Goal: Task Accomplishment & Management: Complete application form

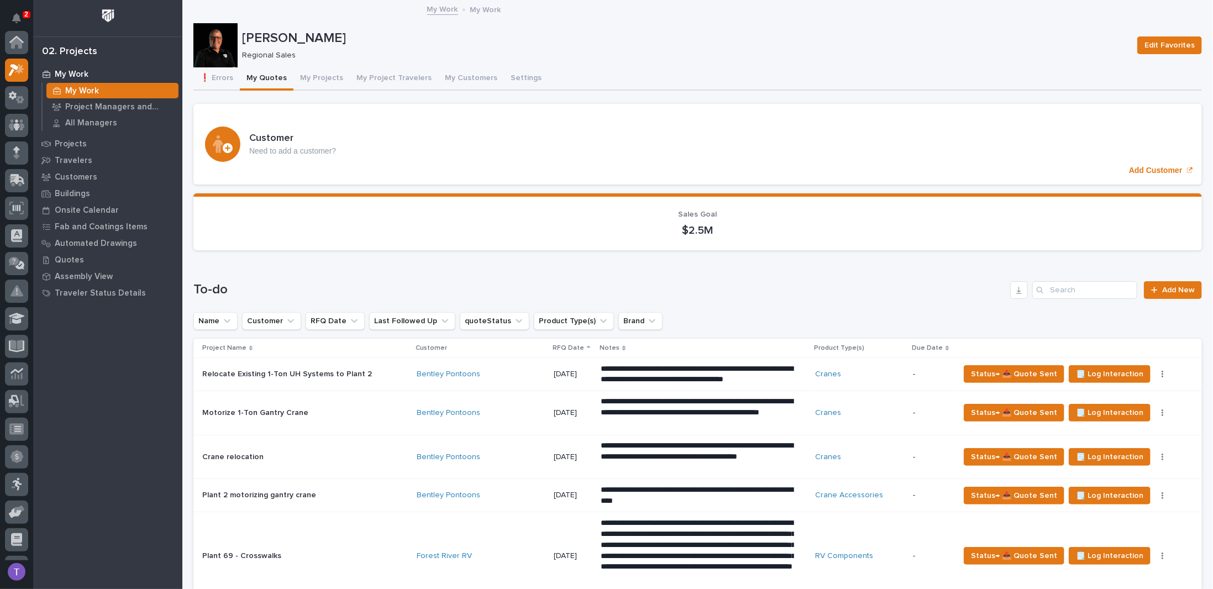
scroll to position [28, 0]
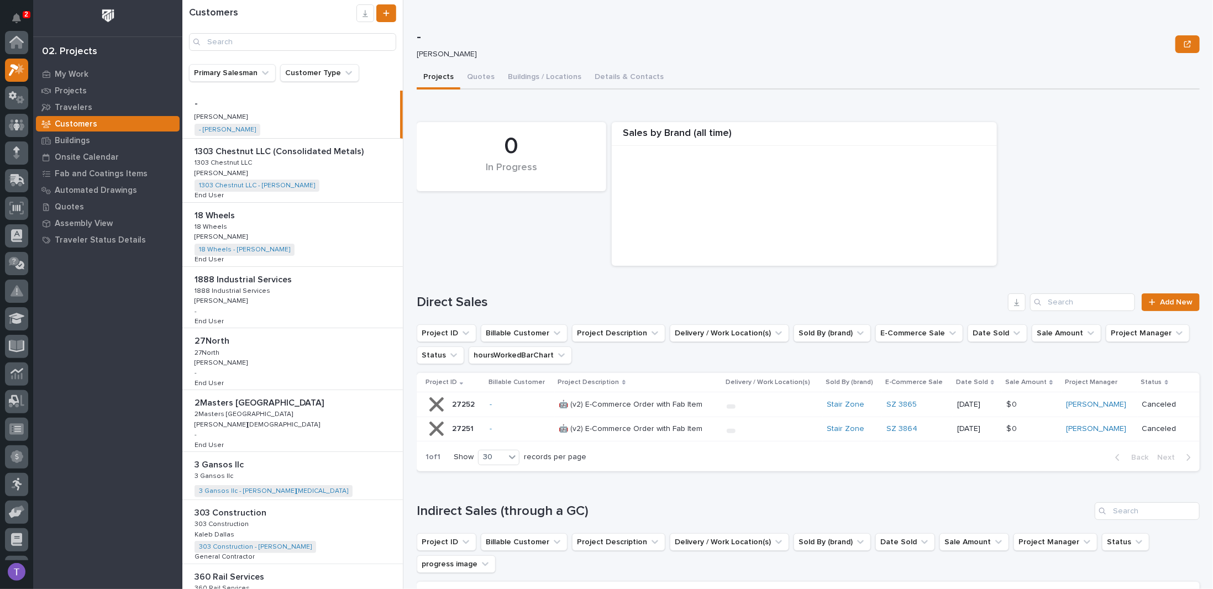
scroll to position [28, 0]
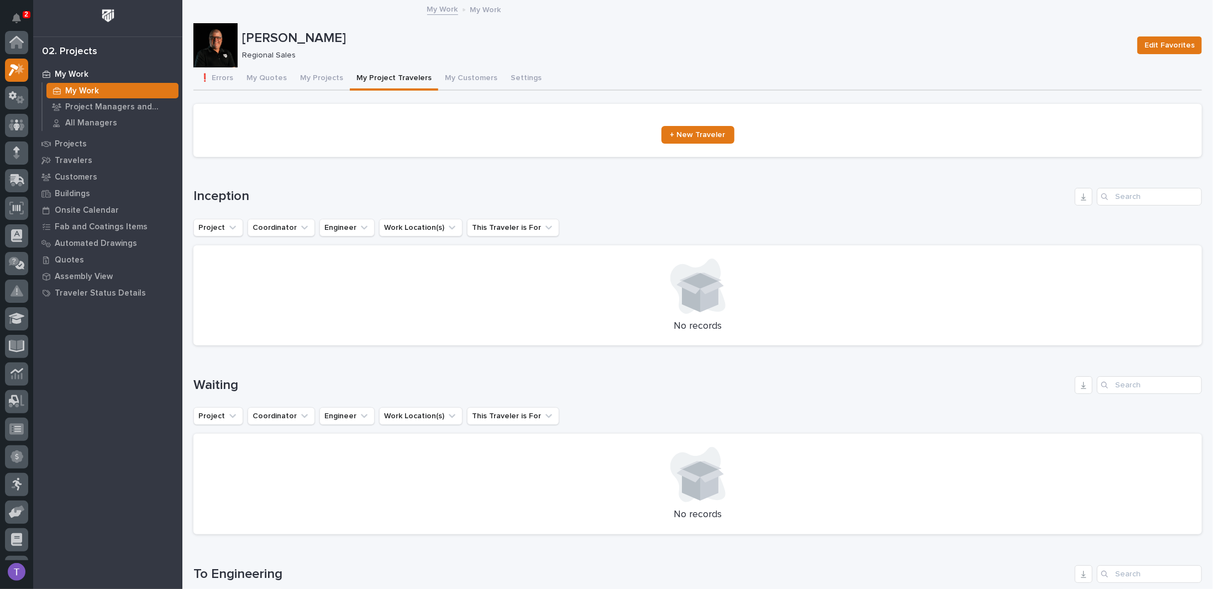
scroll to position [28, 0]
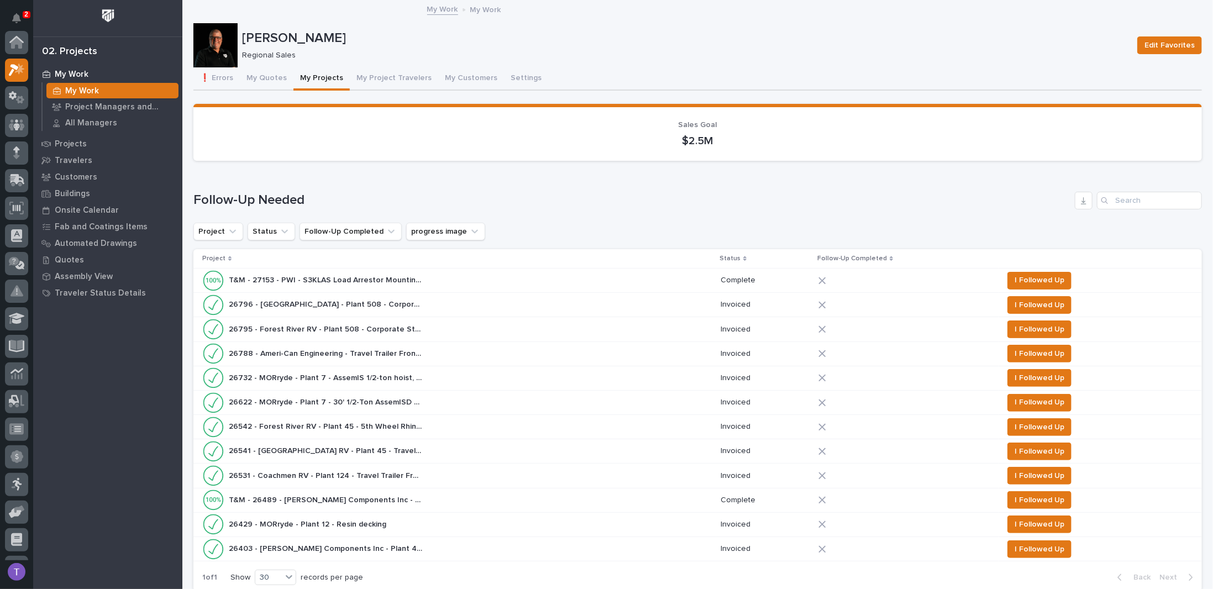
scroll to position [28, 0]
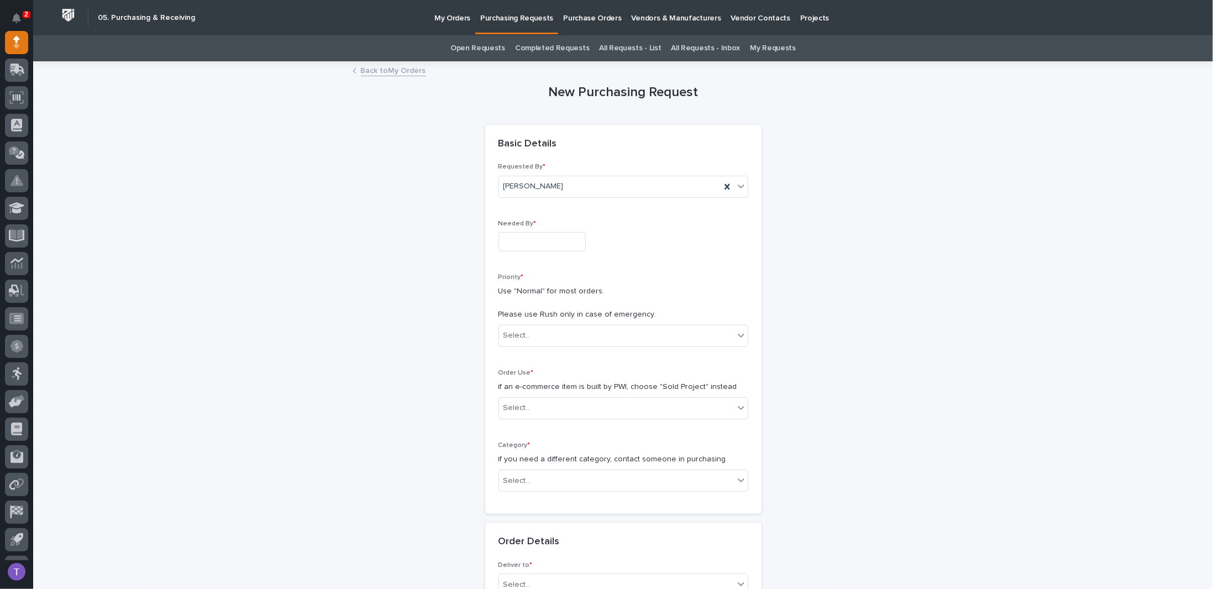
click at [543, 242] on input "text" at bounding box center [542, 241] width 87 height 19
click at [496, 132] on div "6" at bounding box center [494, 132] width 15 height 15
type input "**********"
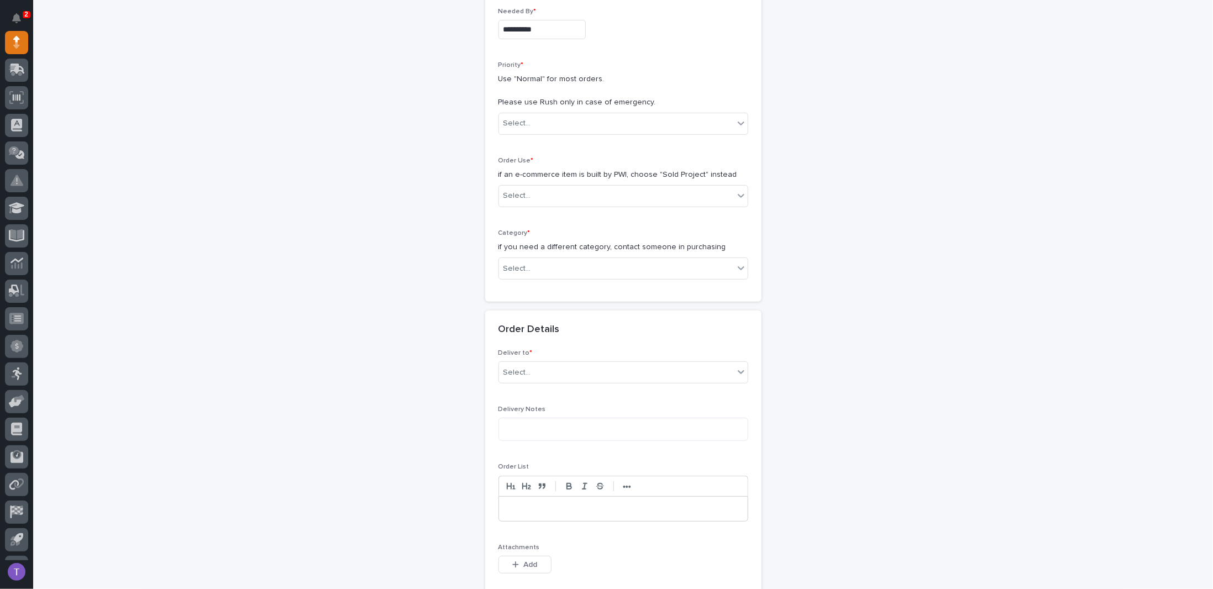
scroll to position [111, 0]
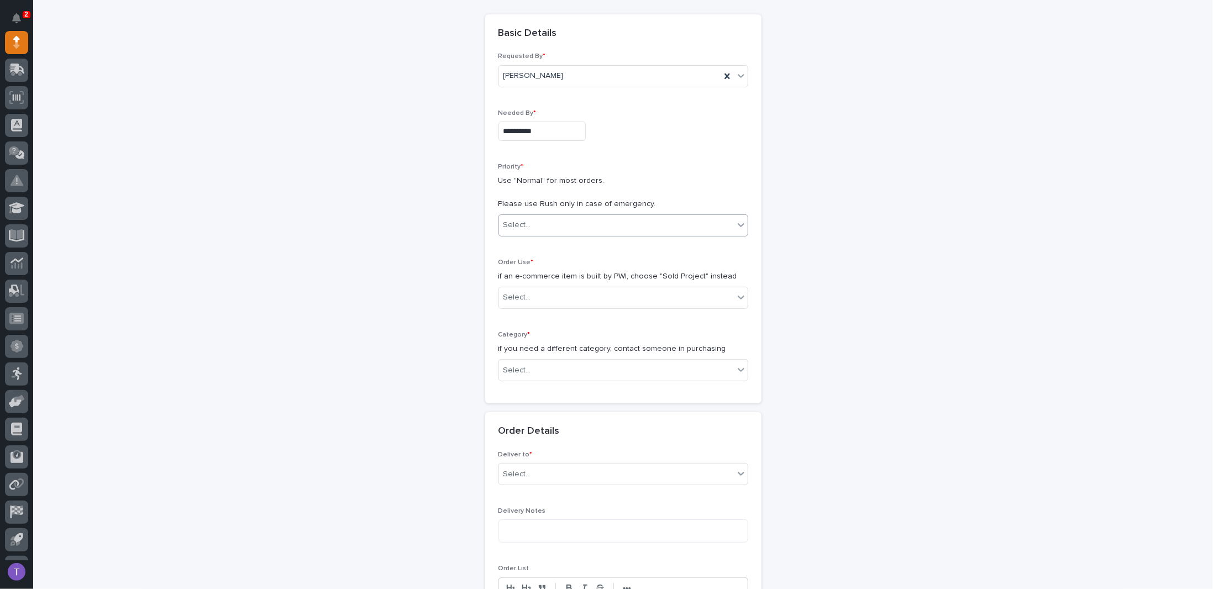
click at [514, 219] on div "Select..." at bounding box center [517, 225] width 28 height 12
click at [511, 280] on div "Normal" at bounding box center [619, 283] width 249 height 19
click at [515, 292] on div "Select..." at bounding box center [517, 298] width 28 height 12
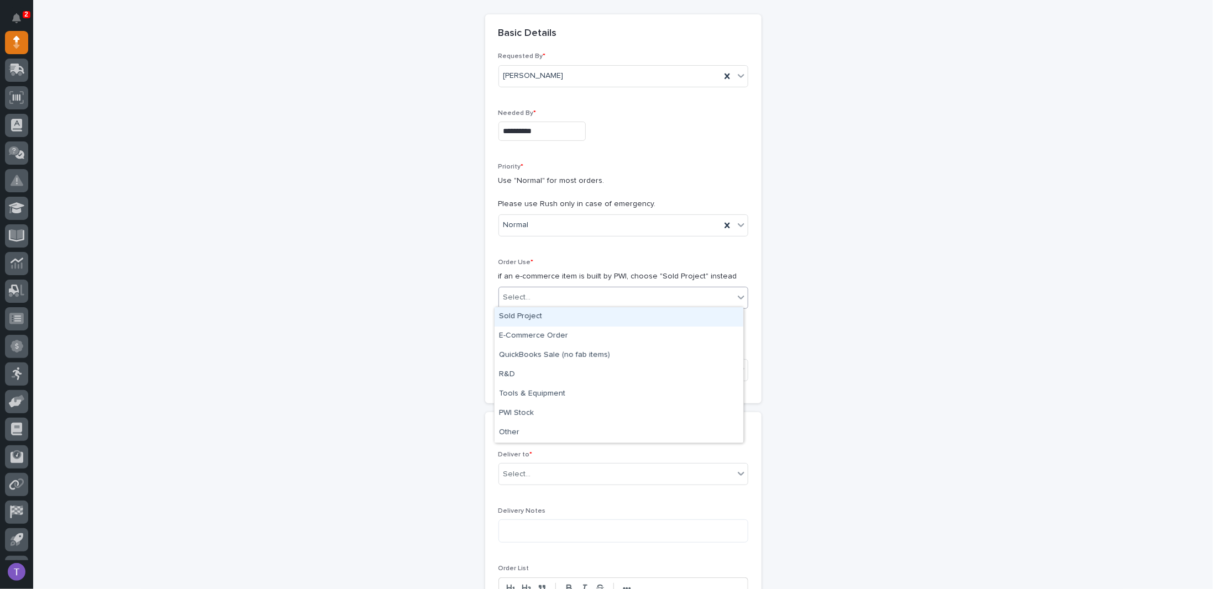
click at [517, 313] on div "Sold Project" at bounding box center [619, 316] width 249 height 19
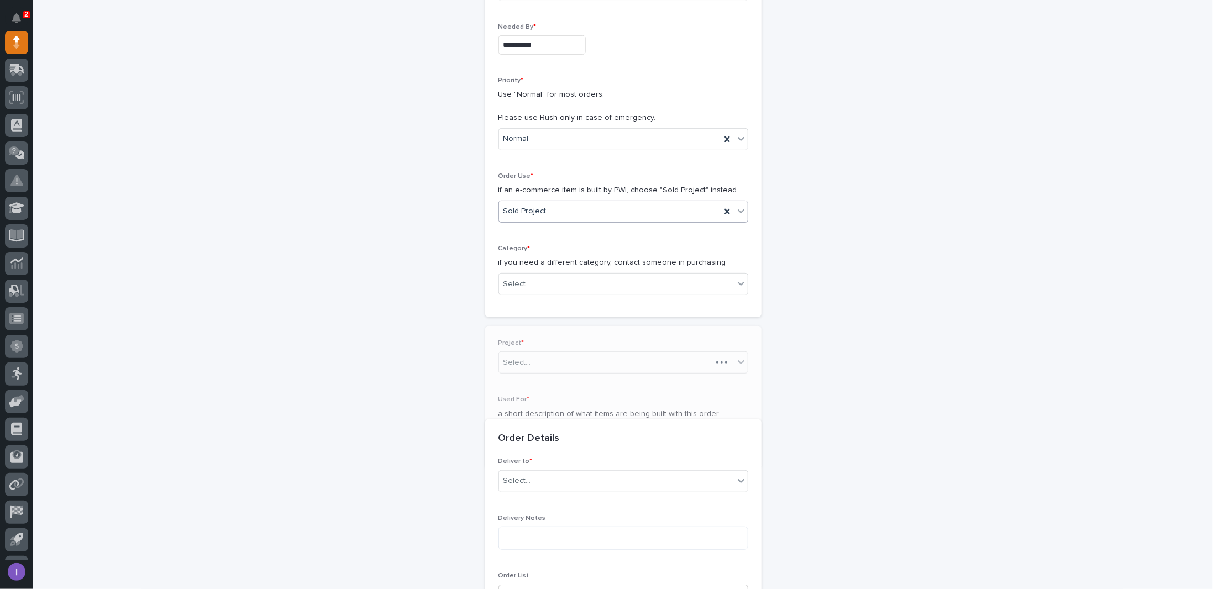
scroll to position [352, 0]
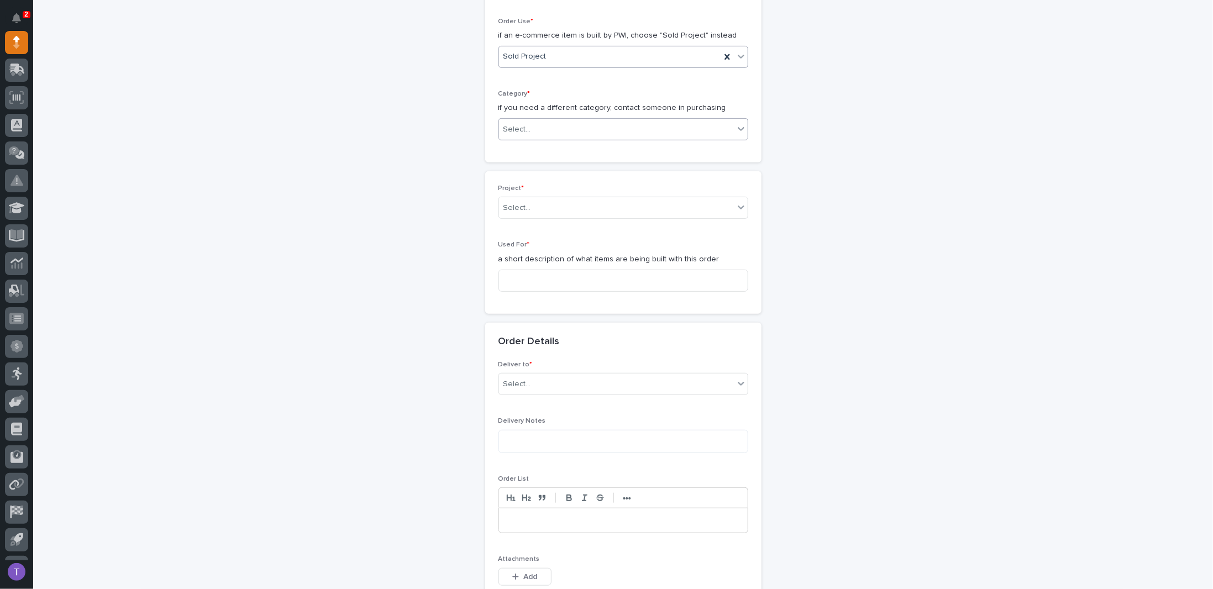
click at [520, 124] on div "Select..." at bounding box center [517, 130] width 28 height 12
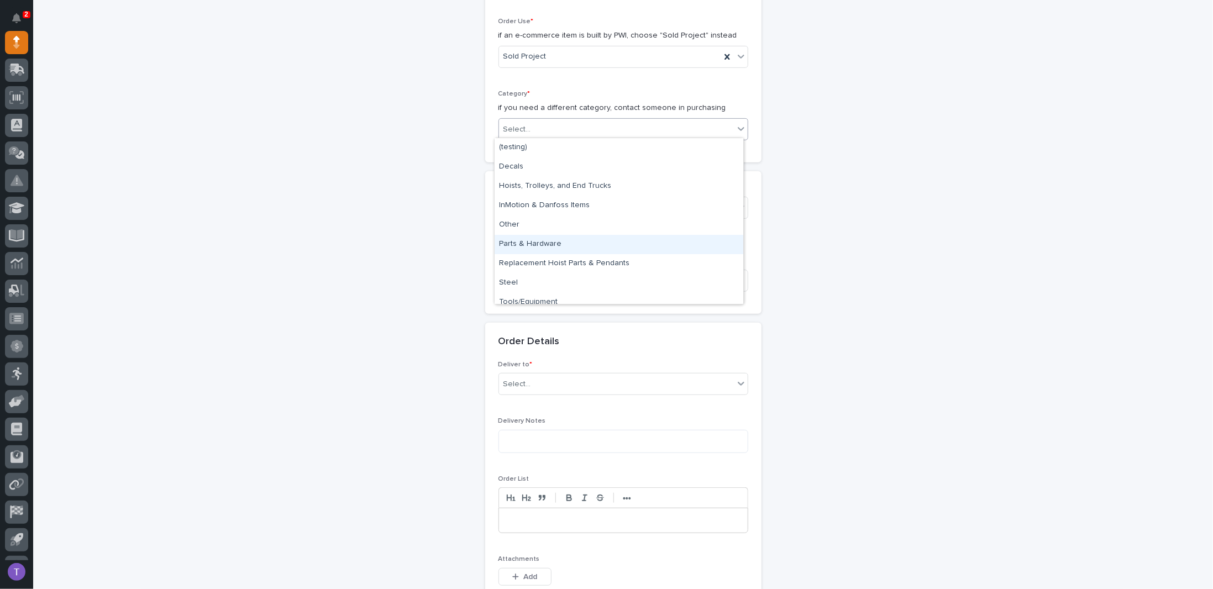
click at [518, 244] on div "Parts & Hardware" at bounding box center [619, 244] width 249 height 19
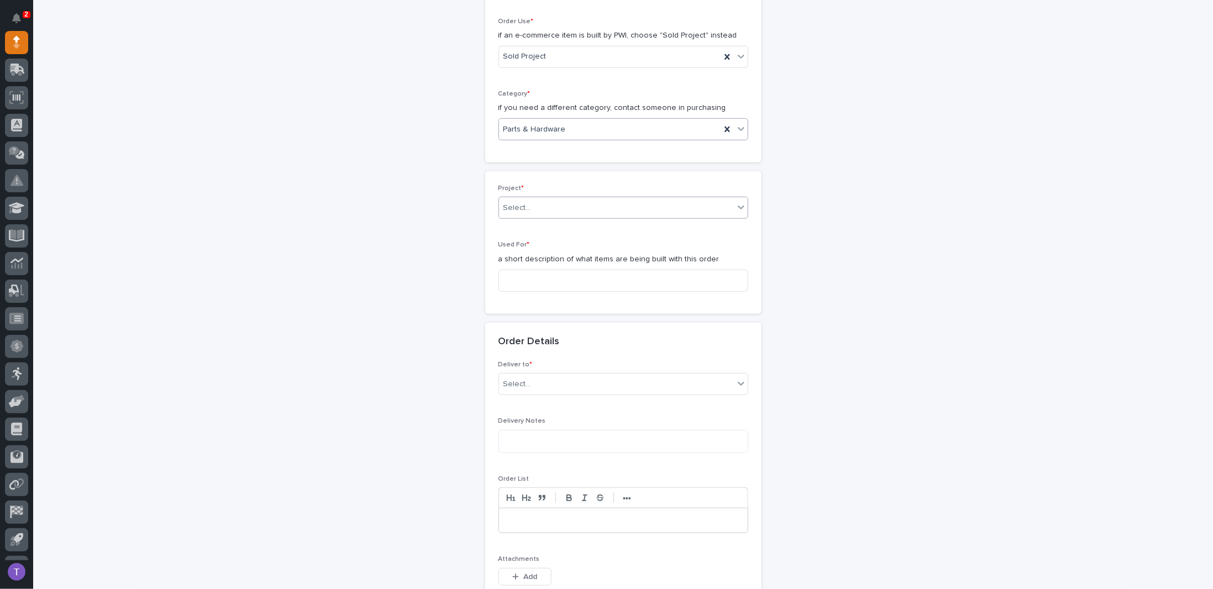
click at [532, 207] on div "Select..." at bounding box center [616, 208] width 235 height 18
type input "*****"
click at [565, 224] on div "26514 - Lippert Components Inc - Plant 45 - (2) Hyperlite ¼ ton bridge cranes; …" at bounding box center [619, 225] width 249 height 19
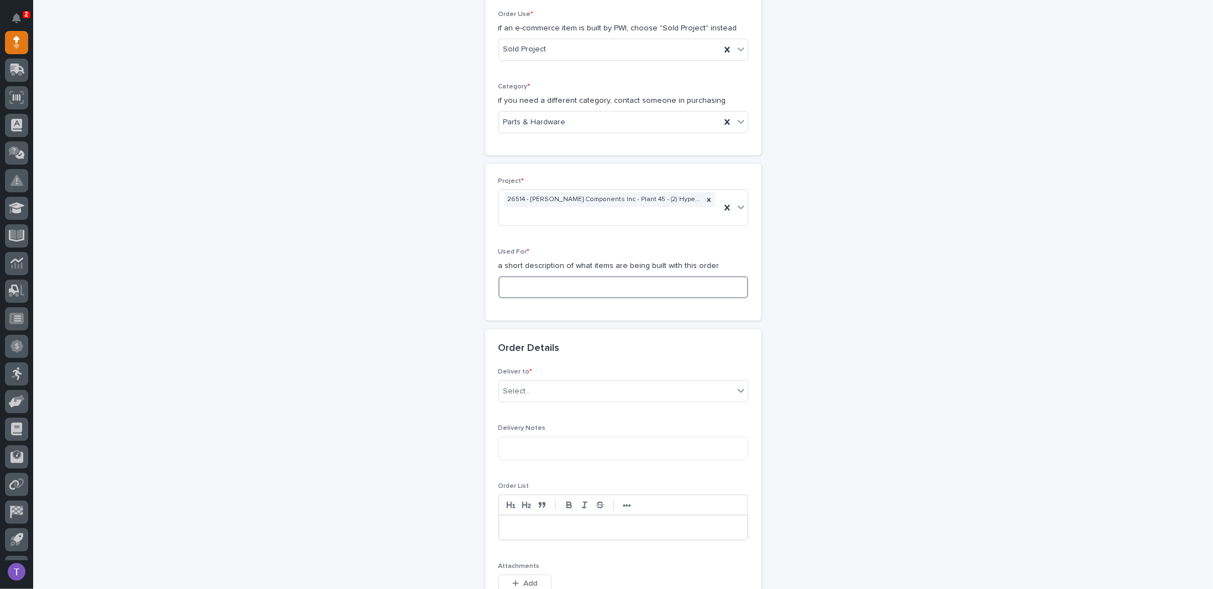
click at [508, 284] on input at bounding box center [624, 287] width 250 height 22
drag, startPoint x: 524, startPoint y: 282, endPoint x: 530, endPoint y: 281, distance: 5.6
click at [530, 281] on input "Jamb &" at bounding box center [624, 287] width 250 height 22
drag, startPoint x: 606, startPoint y: 284, endPoint x: 485, endPoint y: 284, distance: 121.6
click at [485, 284] on div "Project * 26514 - Lippert Components Inc - Plant 45 - (2) Hyperlite ¼ ton bridg…" at bounding box center [623, 242] width 276 height 156
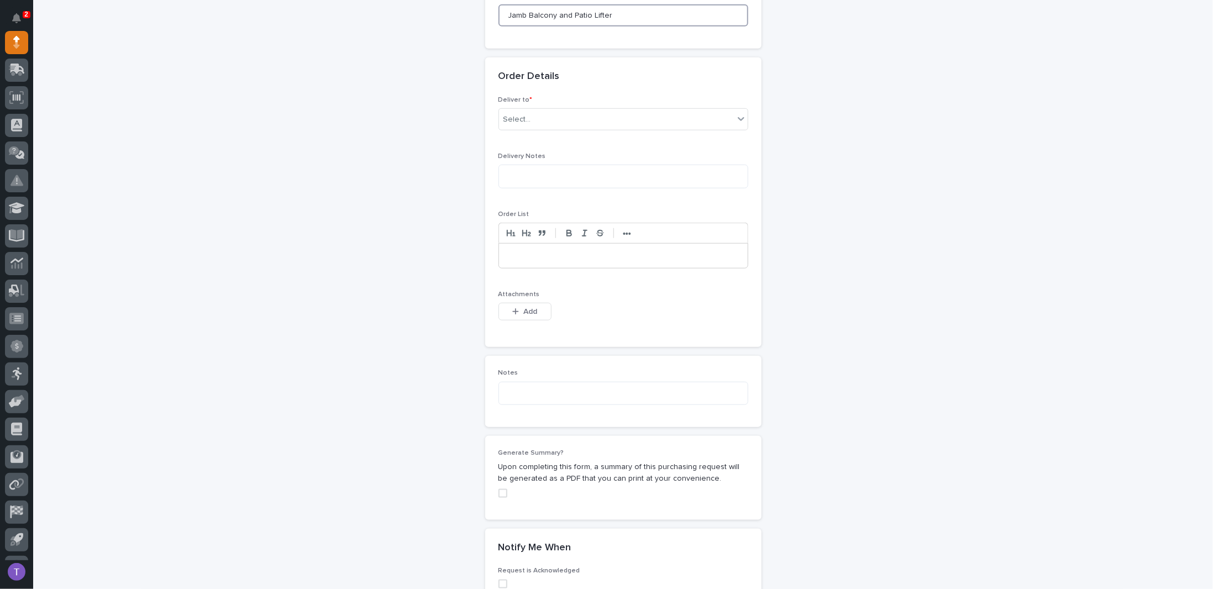
scroll to position [690, 0]
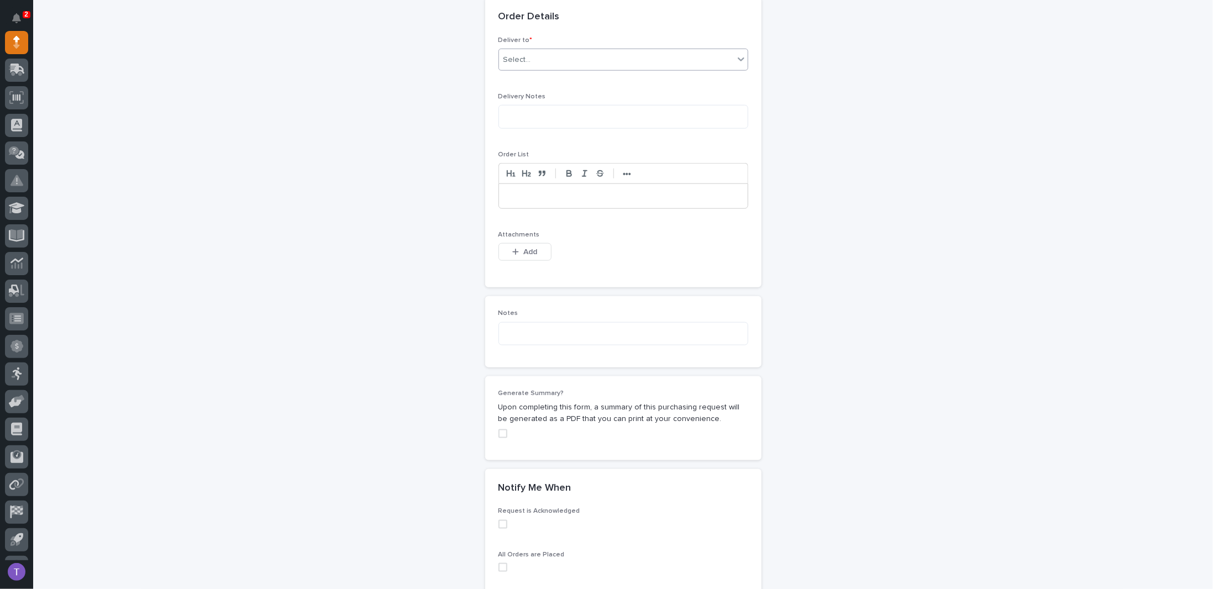
type input "Jamb Balcony and Patio Lifter"
click at [524, 51] on div "Select..." at bounding box center [616, 60] width 235 height 18
click at [502, 75] on div "PWI" at bounding box center [619, 77] width 249 height 19
click at [524, 247] on span "Add" at bounding box center [530, 252] width 14 height 10
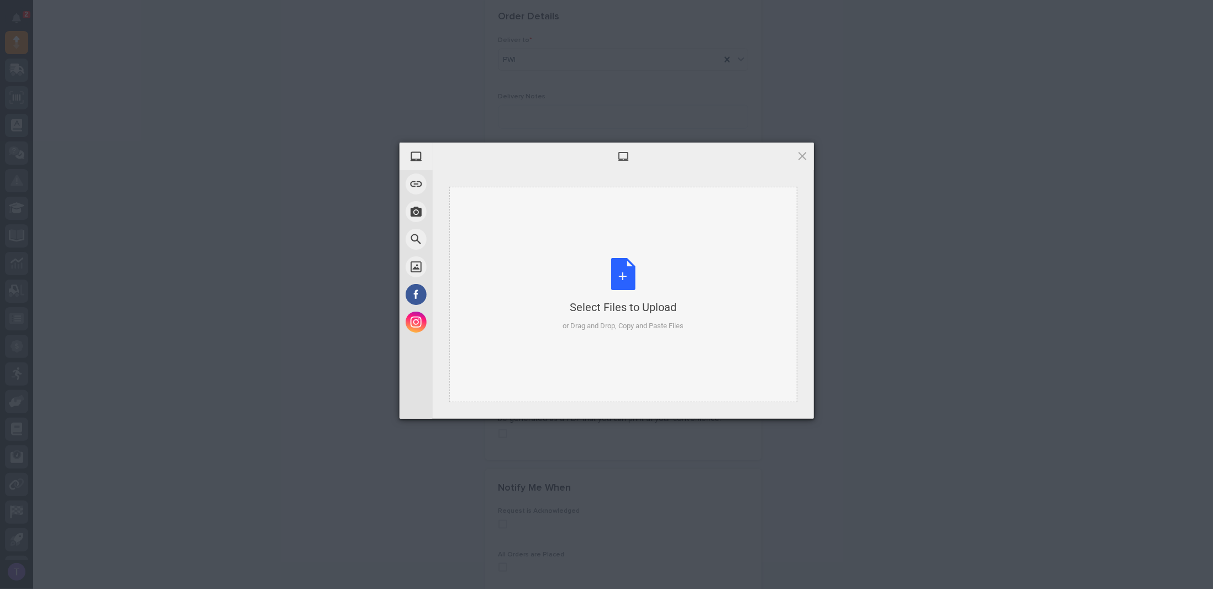
click at [625, 270] on div "Select Files to Upload or Drag and Drop, Copy and Paste Files" at bounding box center [623, 295] width 121 height 74
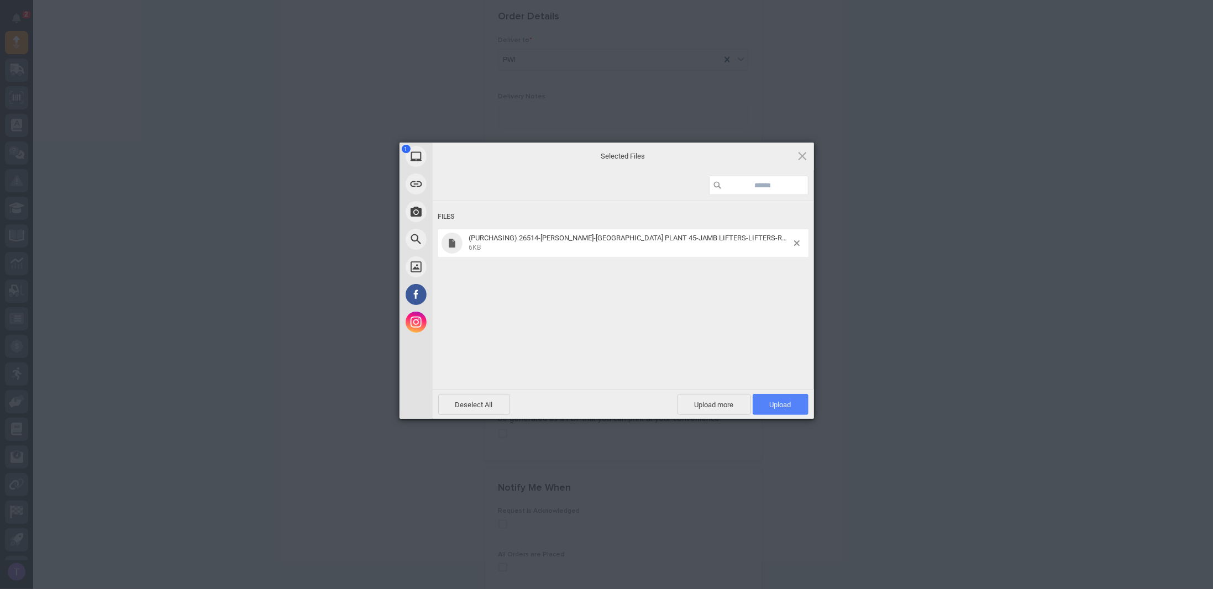
click at [783, 401] on span "Upload 1" at bounding box center [781, 405] width 22 height 8
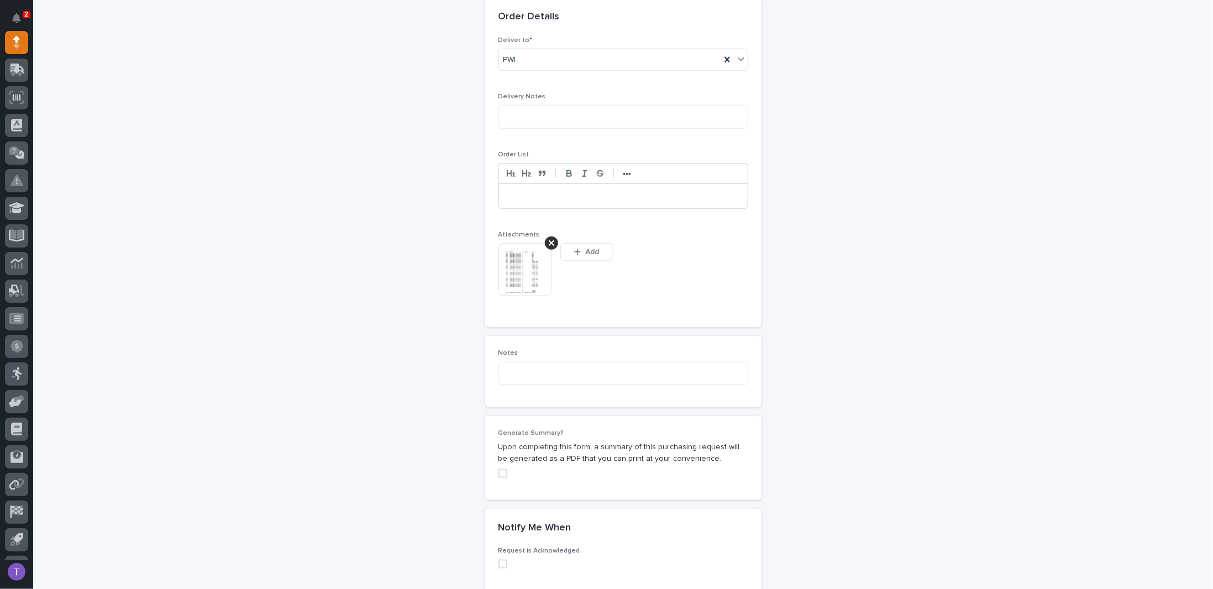
scroll to position [710, 0]
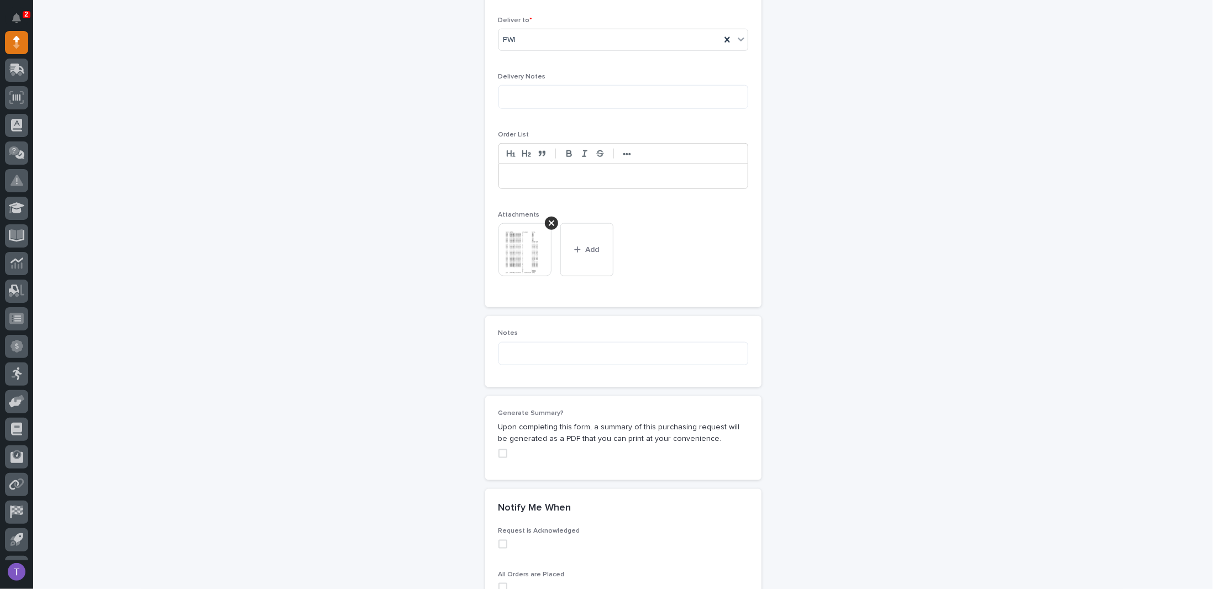
click at [499, 451] on span at bounding box center [503, 453] width 9 height 9
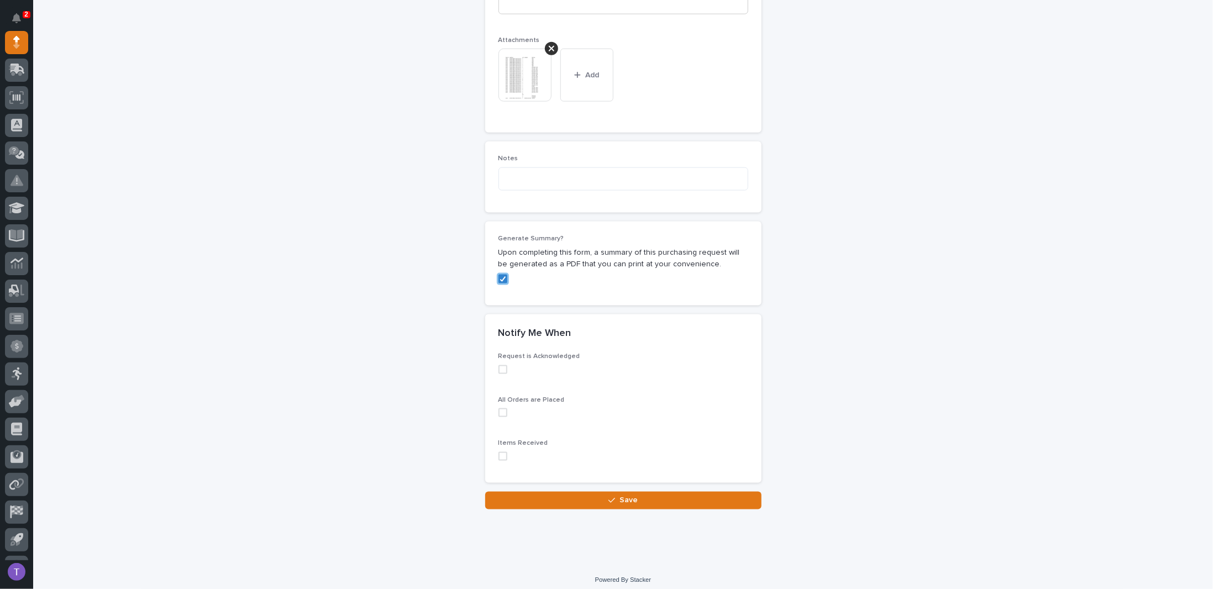
scroll to position [887, 0]
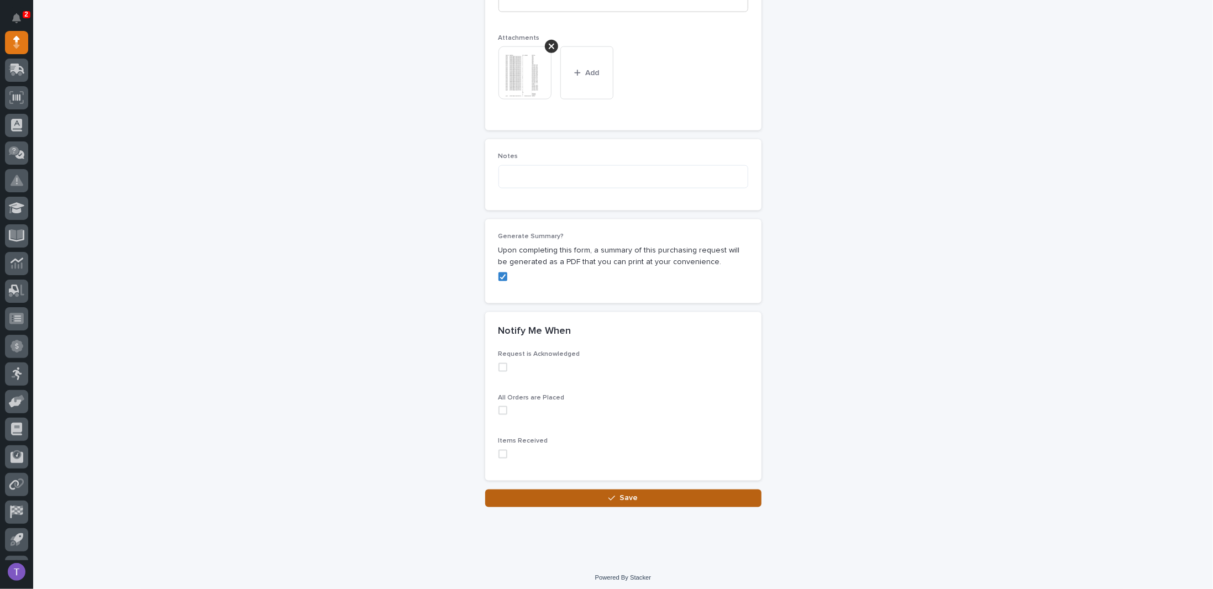
click at [621, 493] on span "Save" at bounding box center [629, 498] width 18 height 10
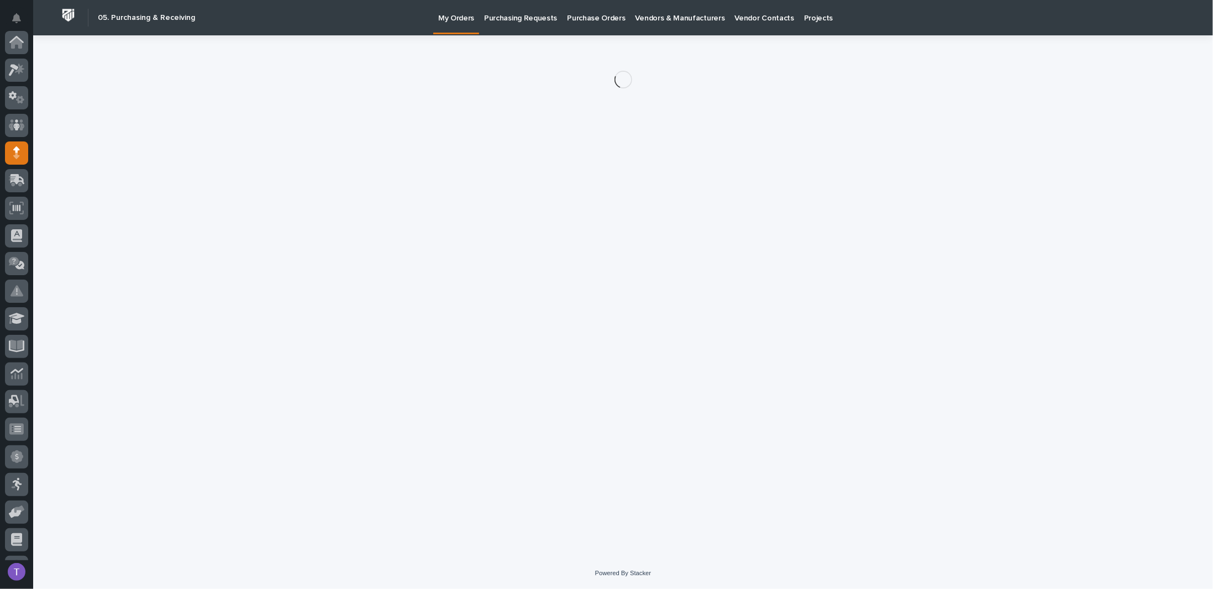
scroll to position [111, 0]
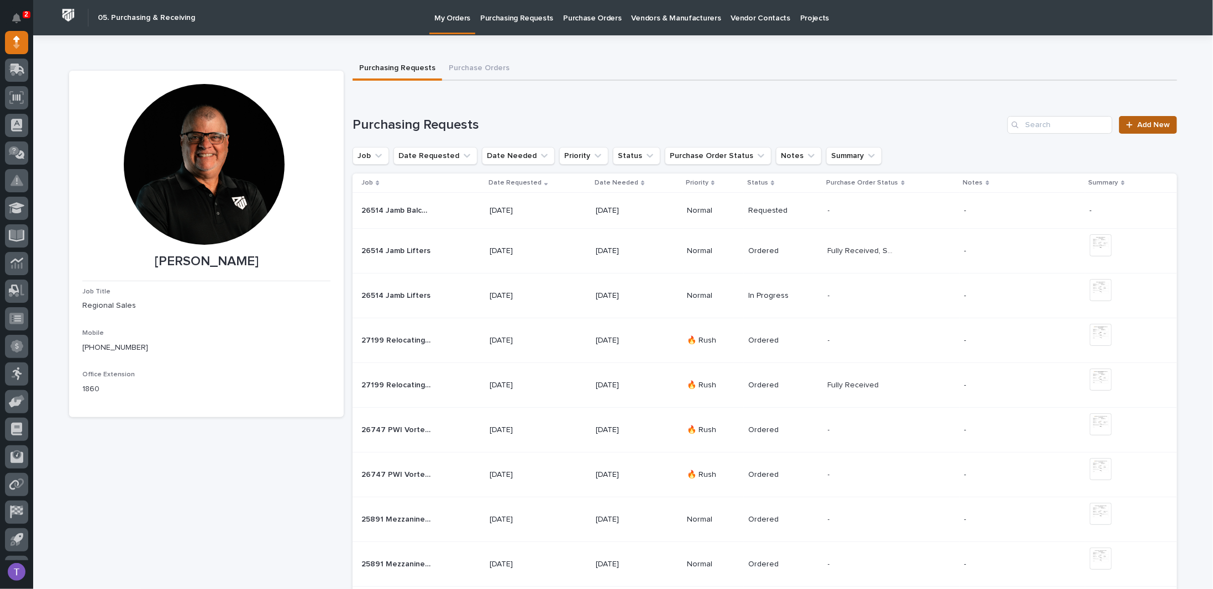
click at [1146, 122] on span "Add New" at bounding box center [1153, 125] width 33 height 8
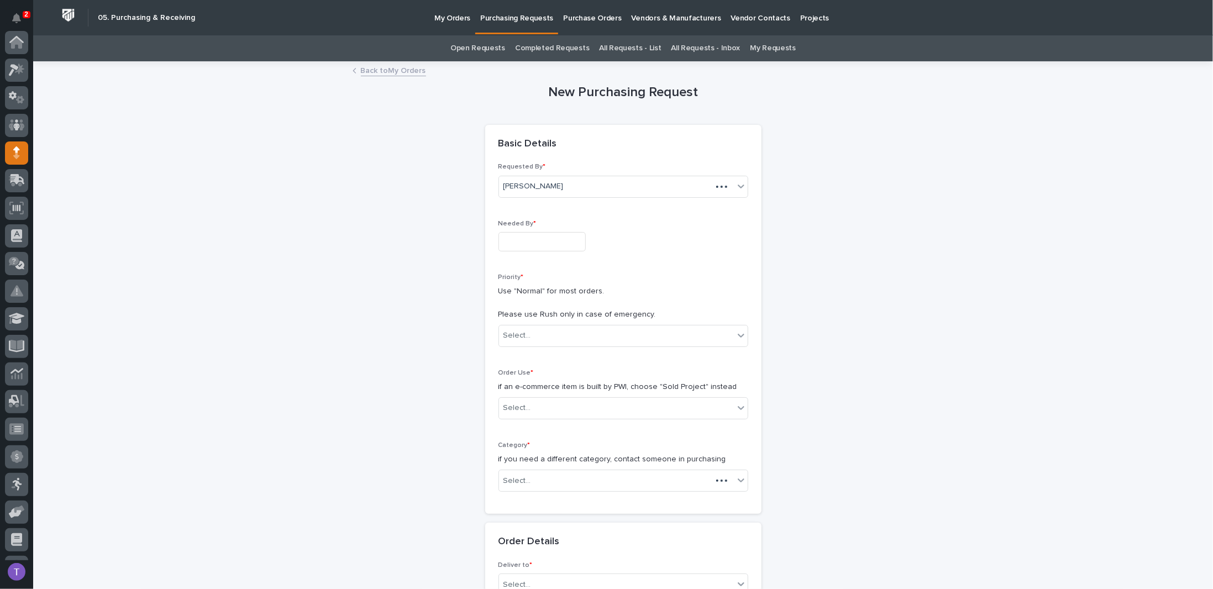
scroll to position [111, 0]
click at [518, 232] on input "text" at bounding box center [542, 241] width 87 height 19
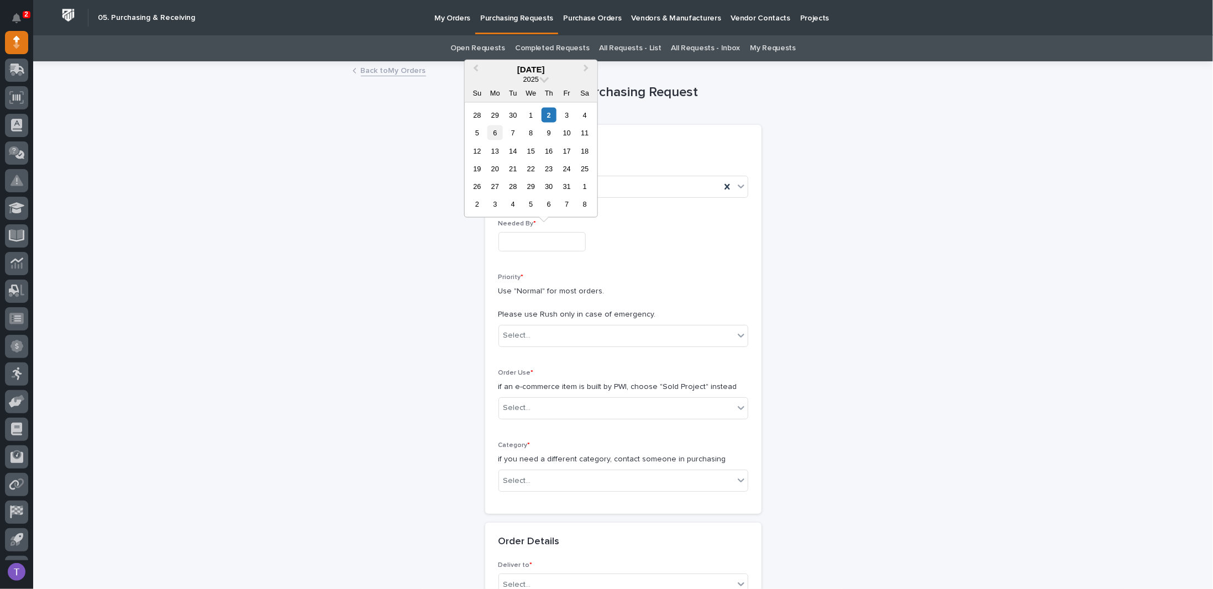
click at [494, 132] on div "6" at bounding box center [494, 132] width 15 height 15
type input "**********"
click at [516, 330] on div "Select..." at bounding box center [517, 336] width 28 height 12
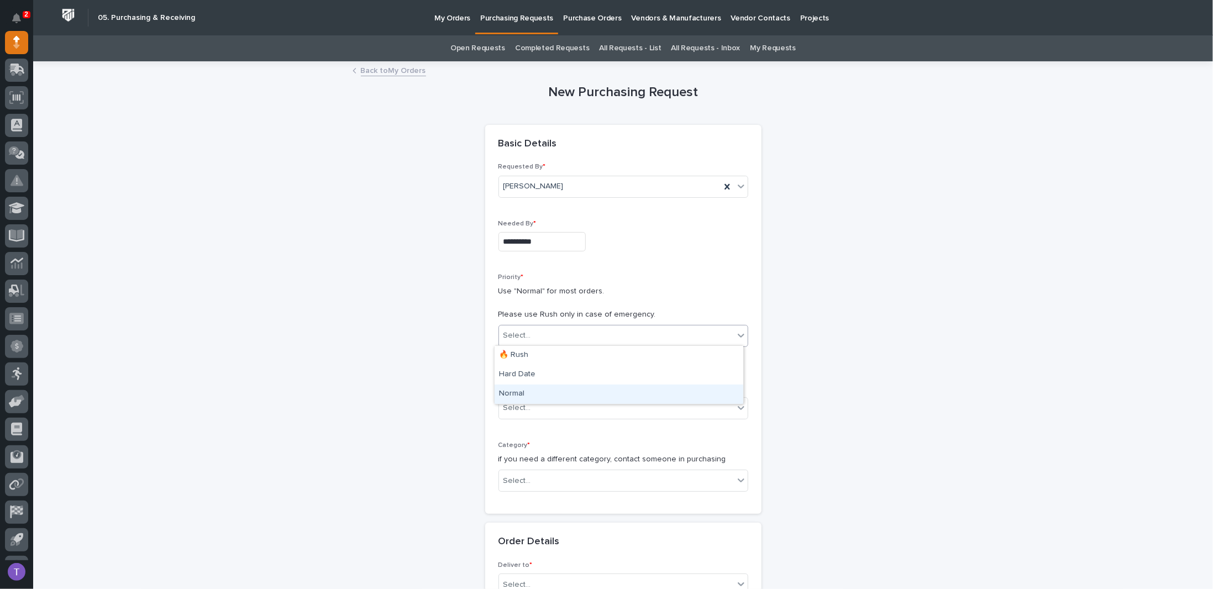
click at [507, 391] on div "Normal" at bounding box center [619, 394] width 249 height 19
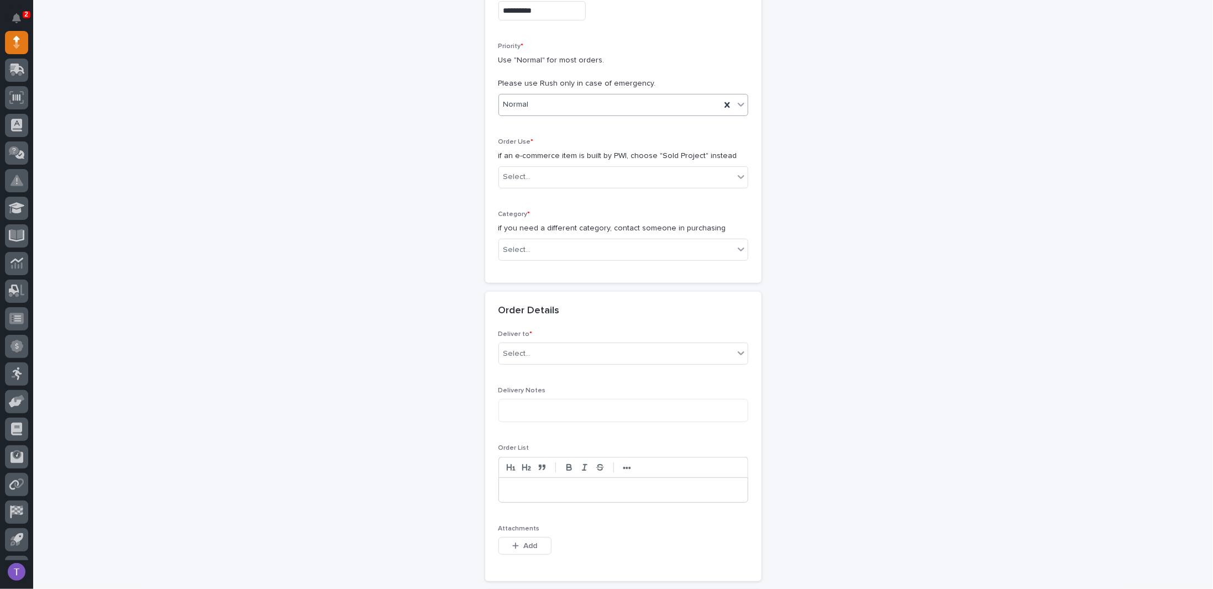
scroll to position [276, 0]
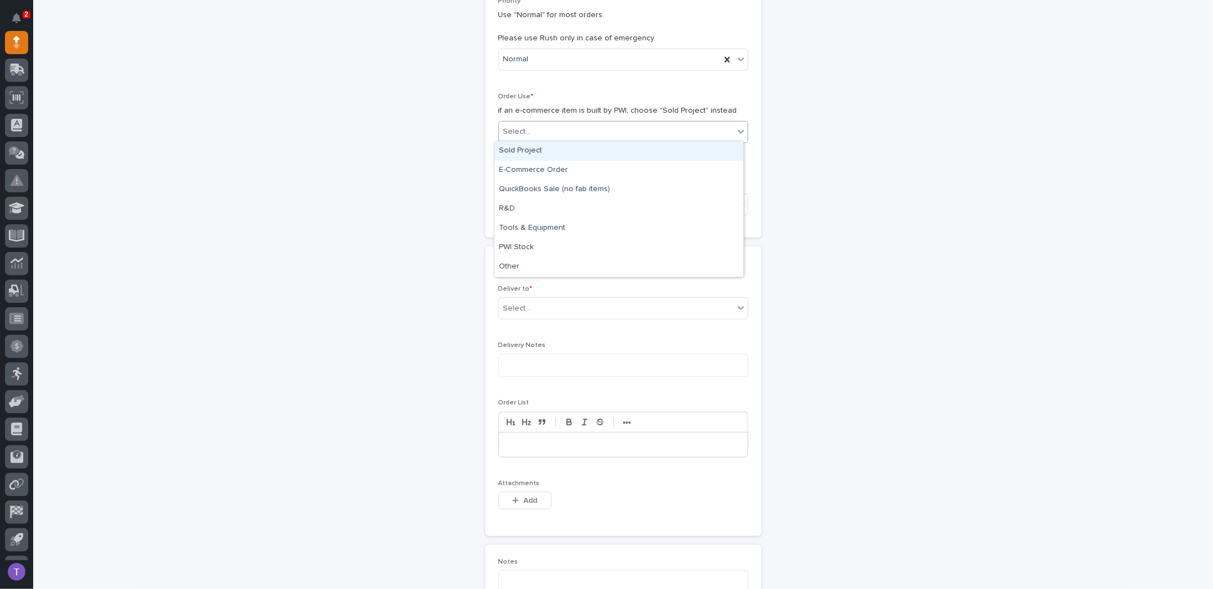
click at [534, 133] on div "Select..." at bounding box center [616, 132] width 235 height 18
click at [522, 146] on div "Sold Project" at bounding box center [619, 150] width 249 height 19
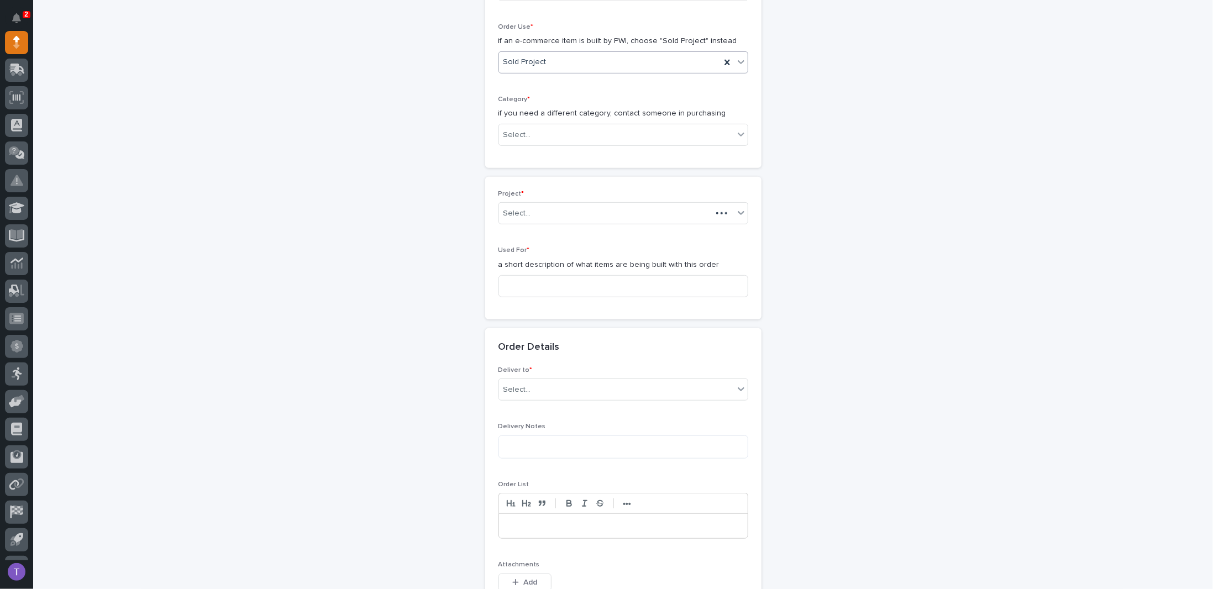
scroll to position [352, 0]
click at [528, 120] on div "Select..." at bounding box center [616, 129] width 235 height 18
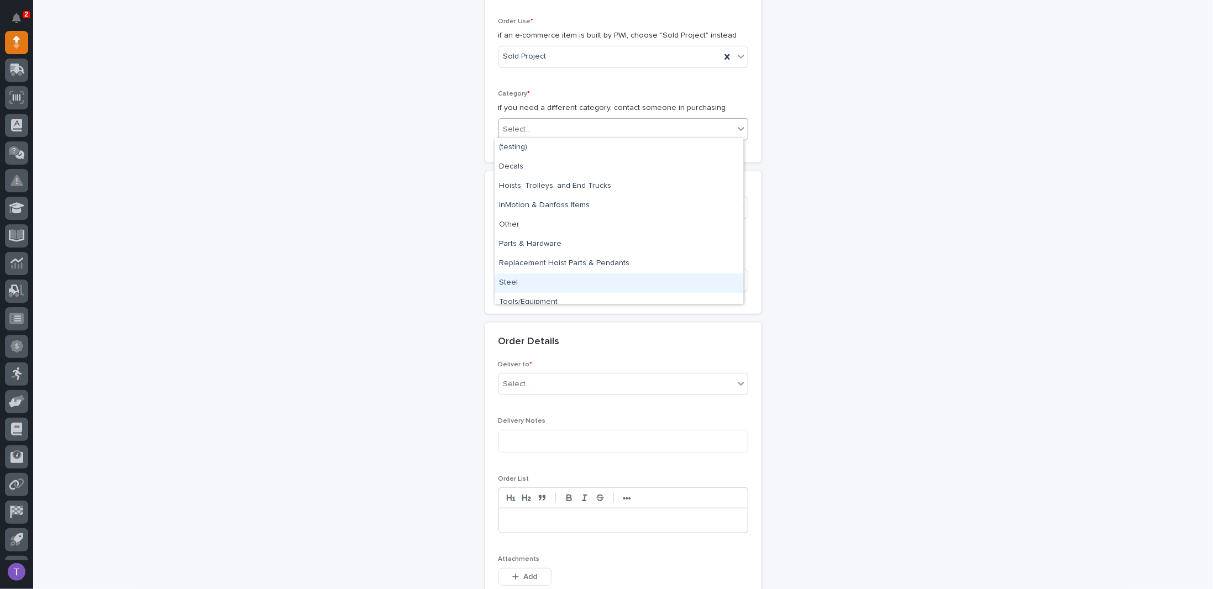
click at [505, 280] on div "Steel" at bounding box center [619, 283] width 249 height 19
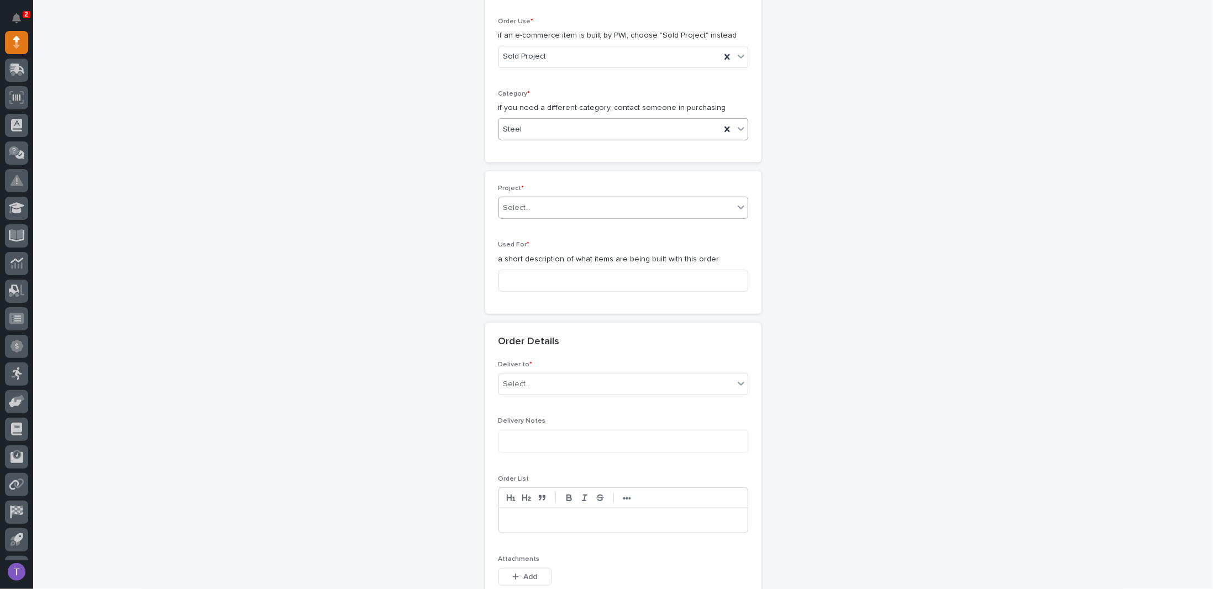
click at [528, 202] on div "Select..." at bounding box center [616, 208] width 235 height 18
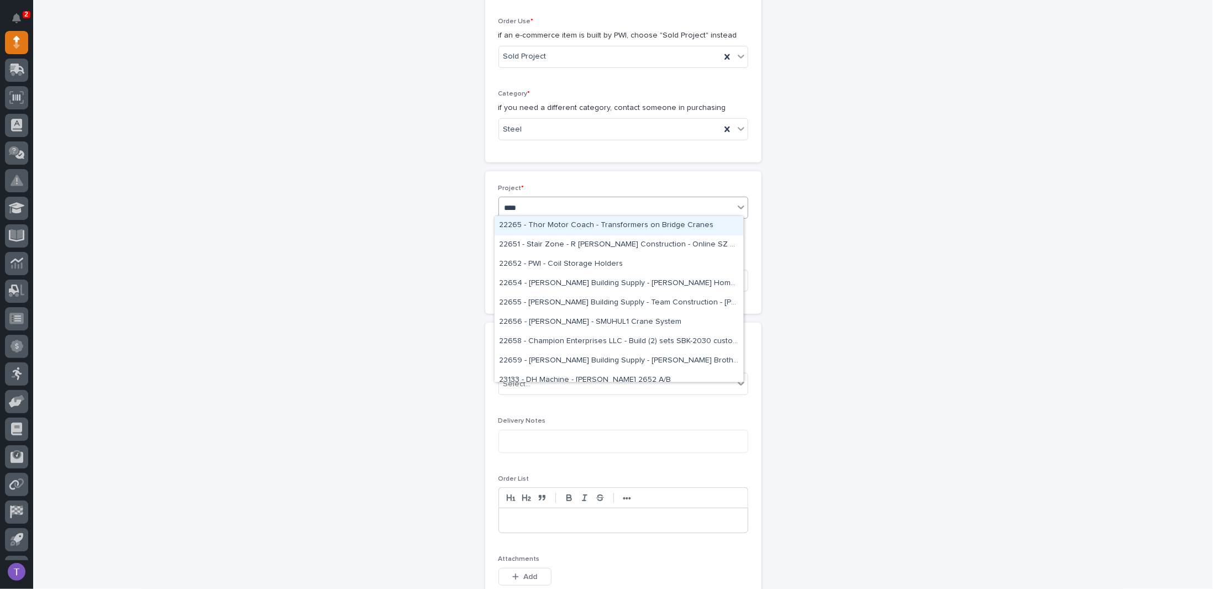
type input "*****"
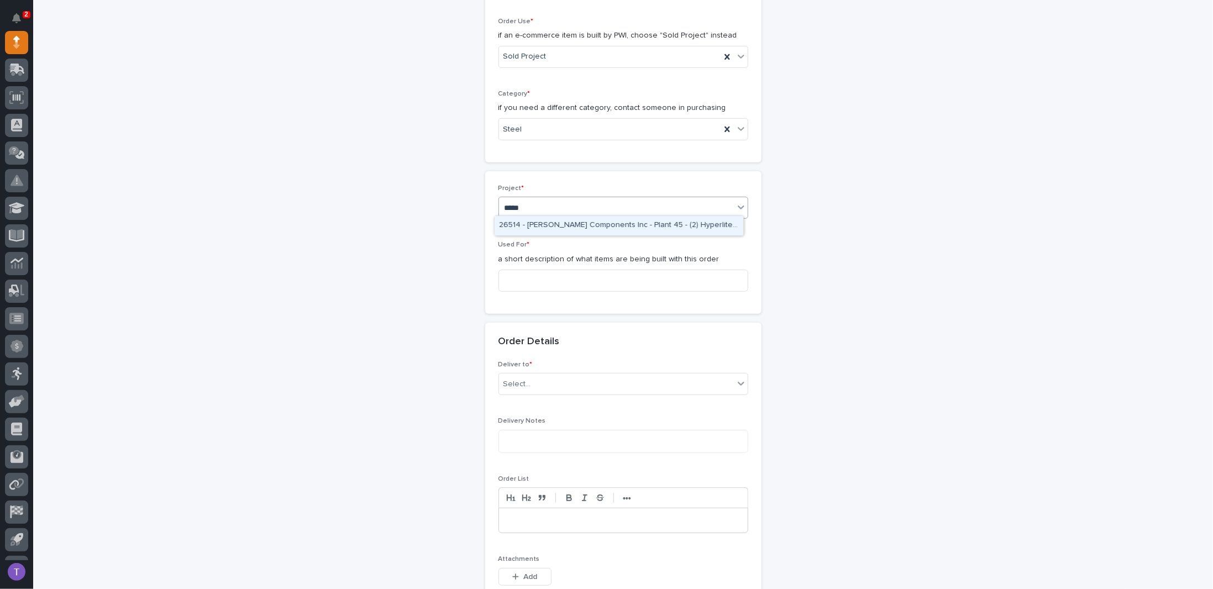
click at [538, 223] on div "26514 - Lippert Components Inc - Plant 45 - (2) Hyperlite ¼ ton bridge cranes; …" at bounding box center [619, 225] width 249 height 19
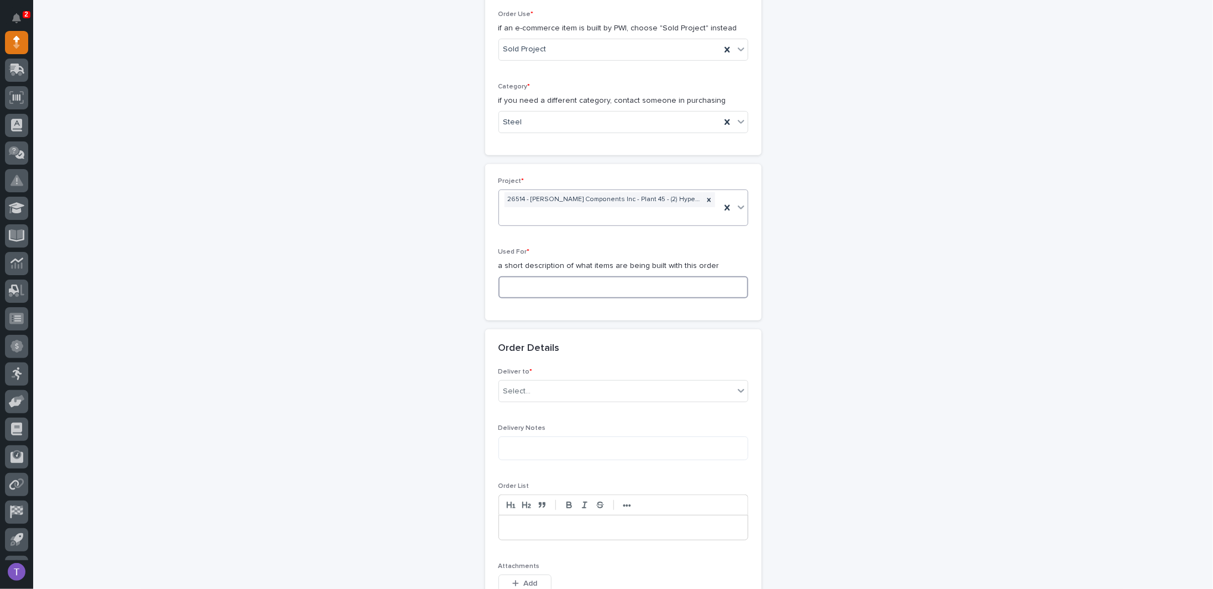
click at [515, 276] on input at bounding box center [624, 287] width 250 height 22
paste input "Jamb Balcony and Patio Lifter"
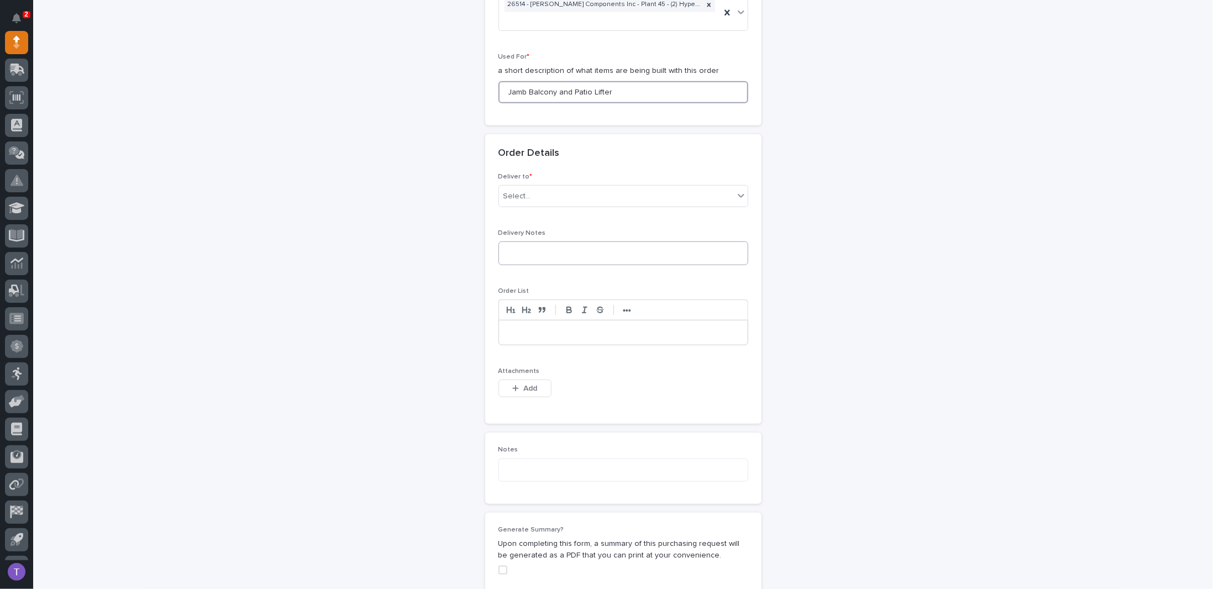
scroll to position [580, 0]
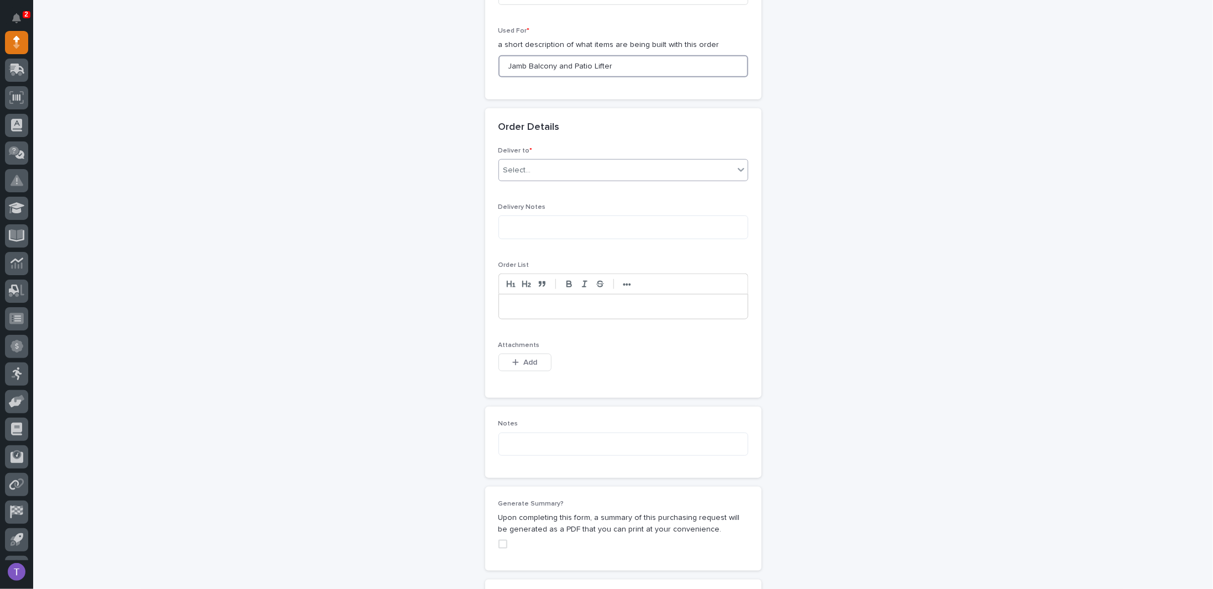
type input "Jamb Balcony and Patio Lifter"
click at [521, 165] on div "Select..." at bounding box center [517, 171] width 28 height 12
click at [503, 186] on div "PWI" at bounding box center [619, 188] width 249 height 19
click at [518, 359] on div "button" at bounding box center [517, 363] width 11 height 8
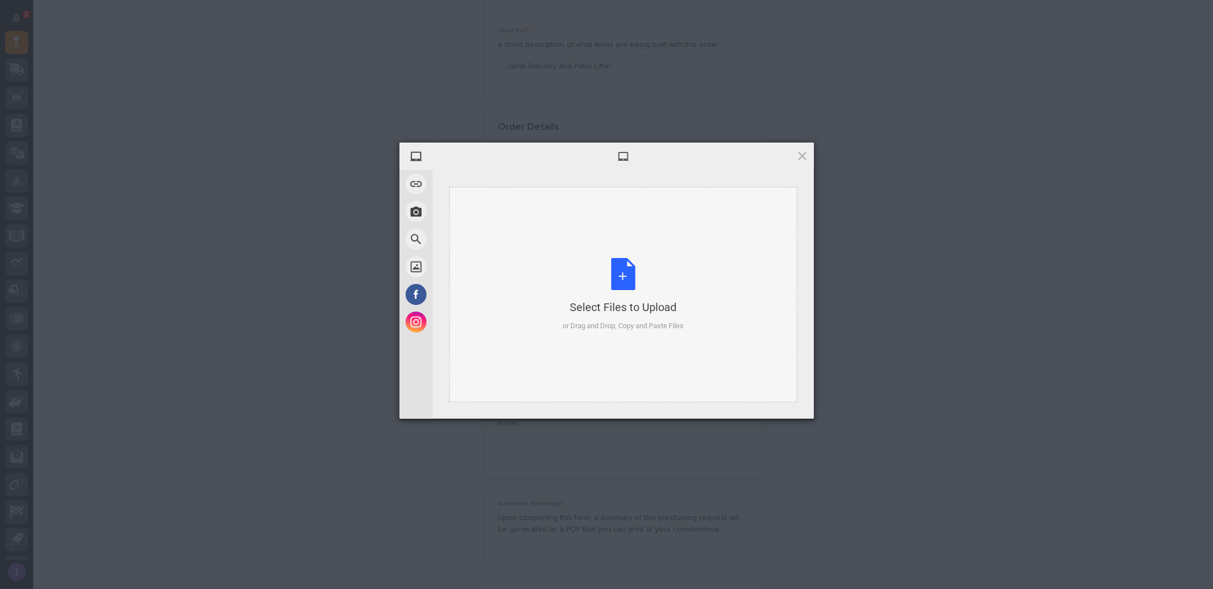
click at [622, 265] on div "Select Files to Upload or Drag and Drop, Copy and Paste Files" at bounding box center [623, 295] width 121 height 74
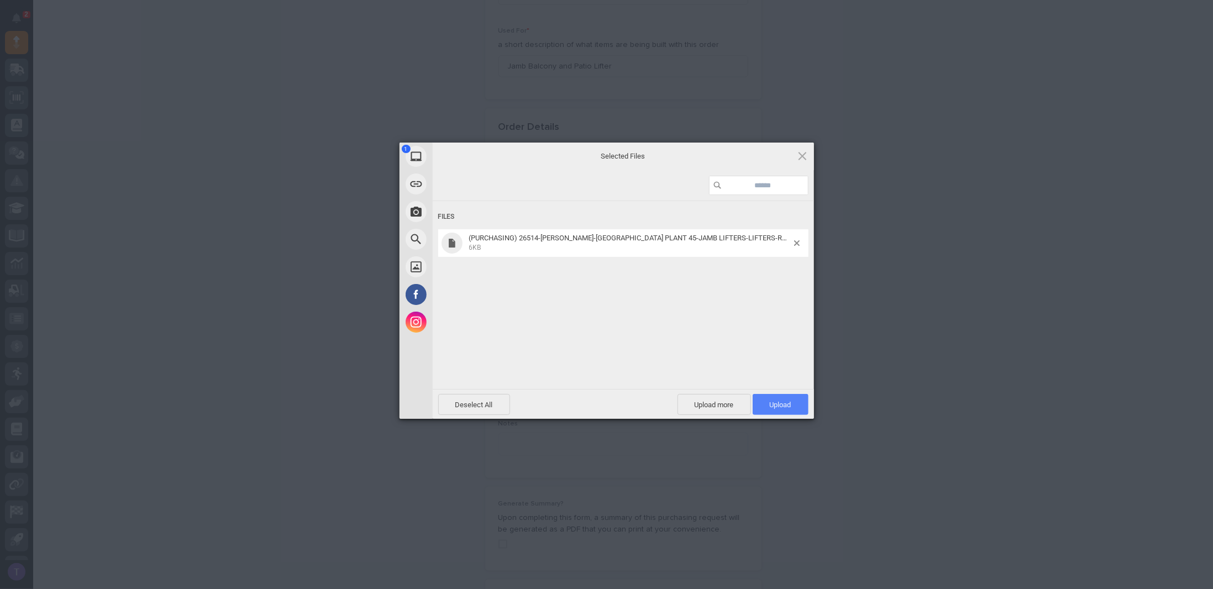
click at [778, 403] on span "Upload 1" at bounding box center [781, 405] width 22 height 8
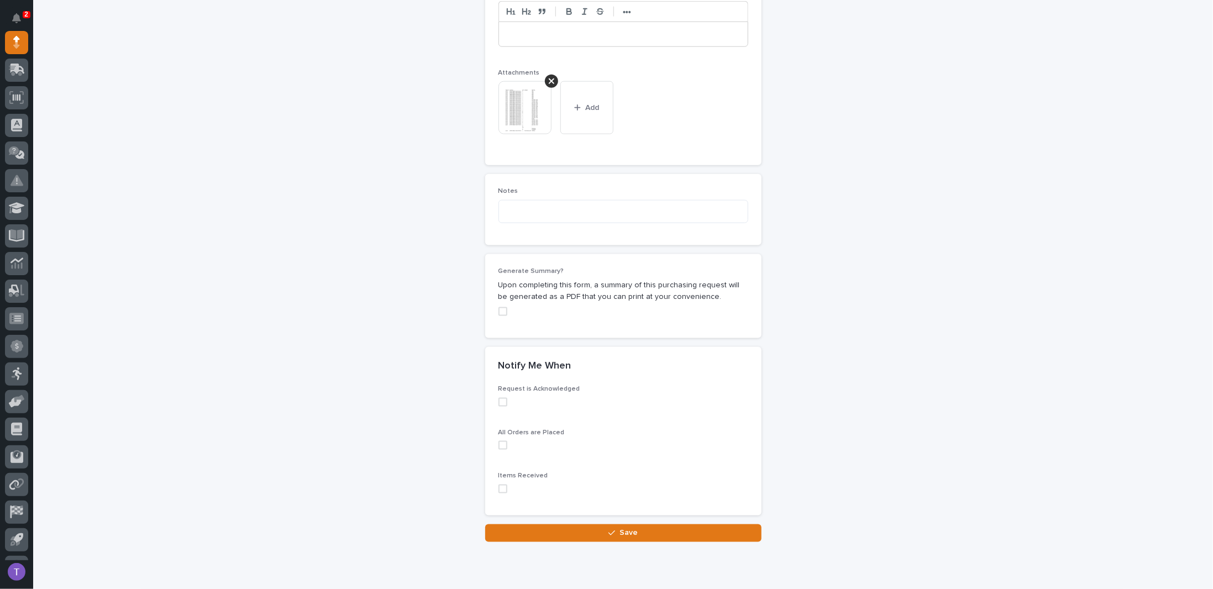
scroll to position [887, 0]
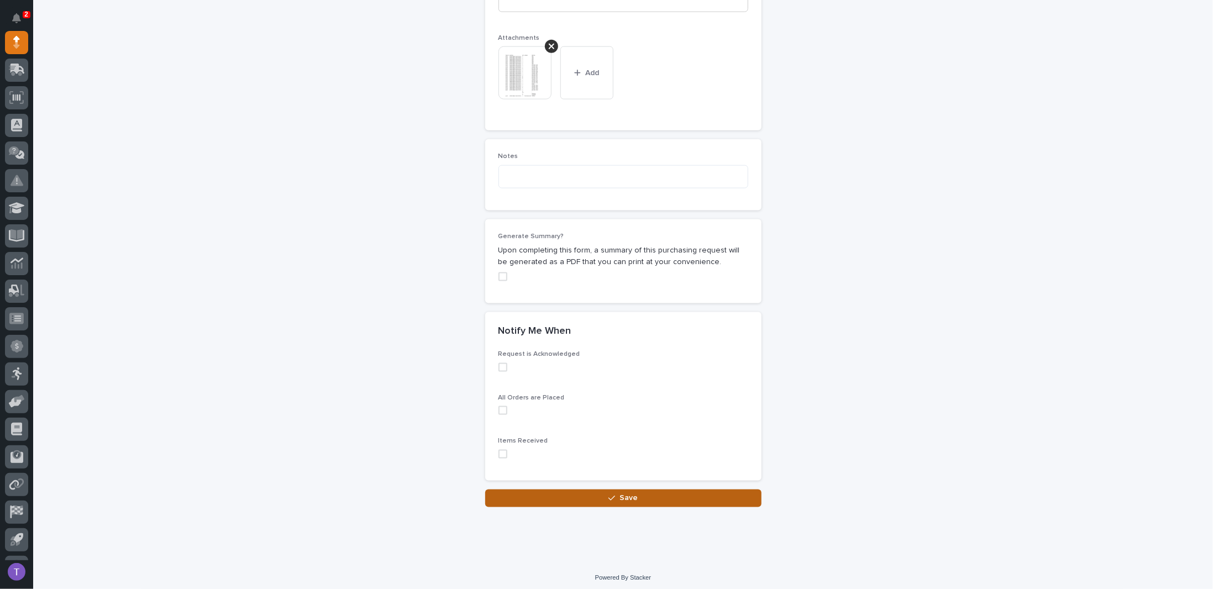
click at [623, 493] on span "Save" at bounding box center [629, 498] width 18 height 10
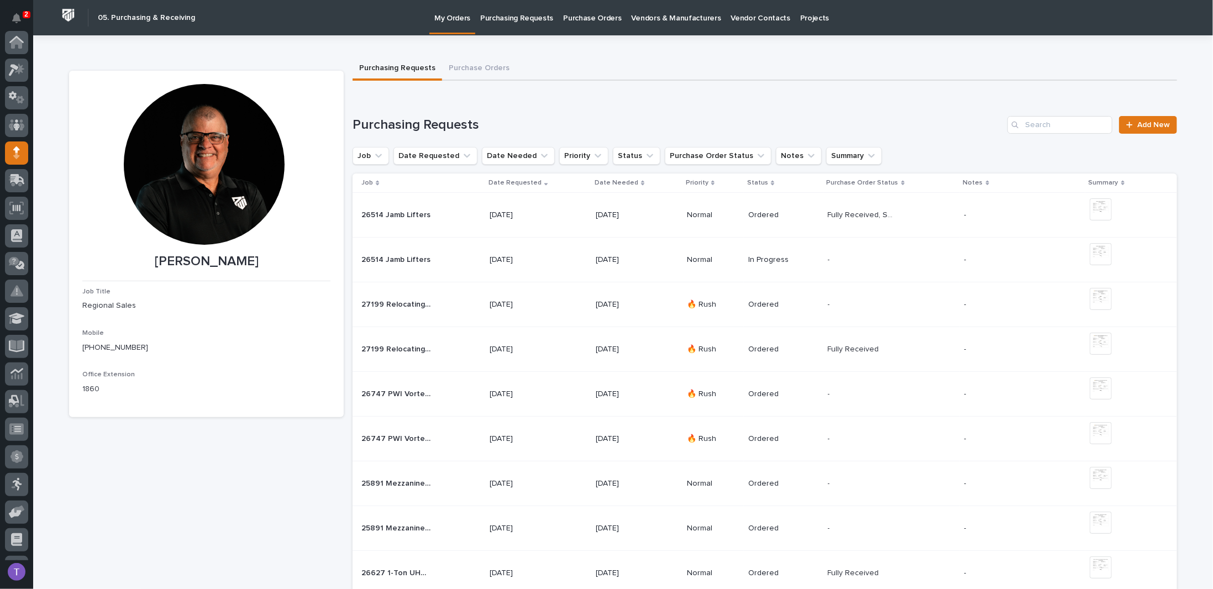
scroll to position [111, 0]
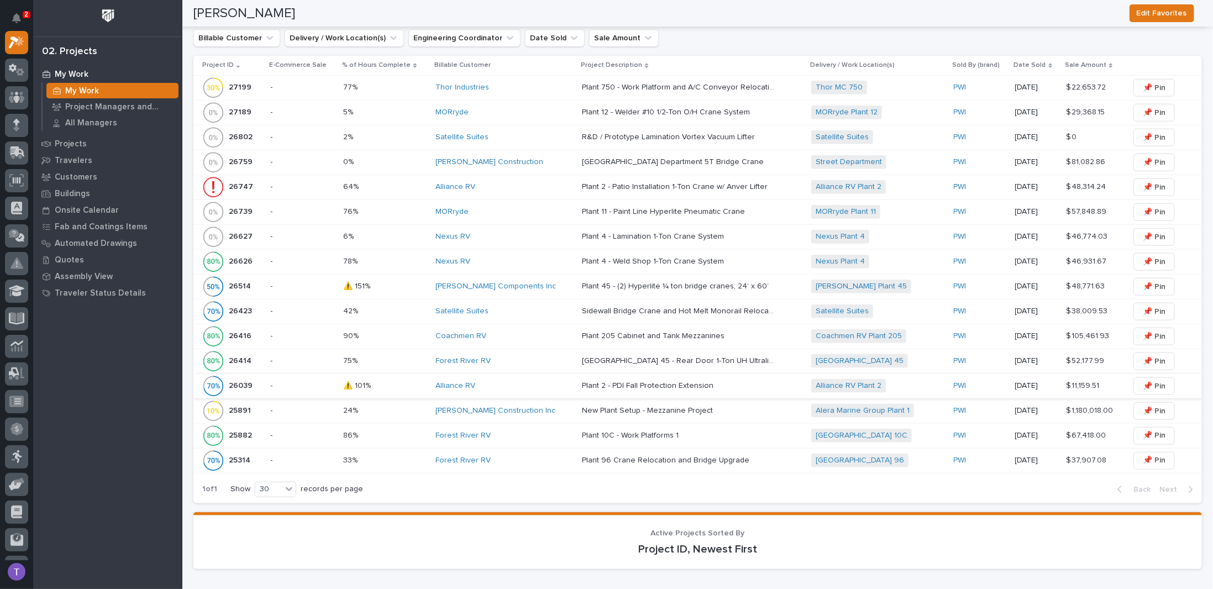
scroll to position [718, 0]
click at [239, 279] on p "26514" at bounding box center [241, 285] width 24 height 12
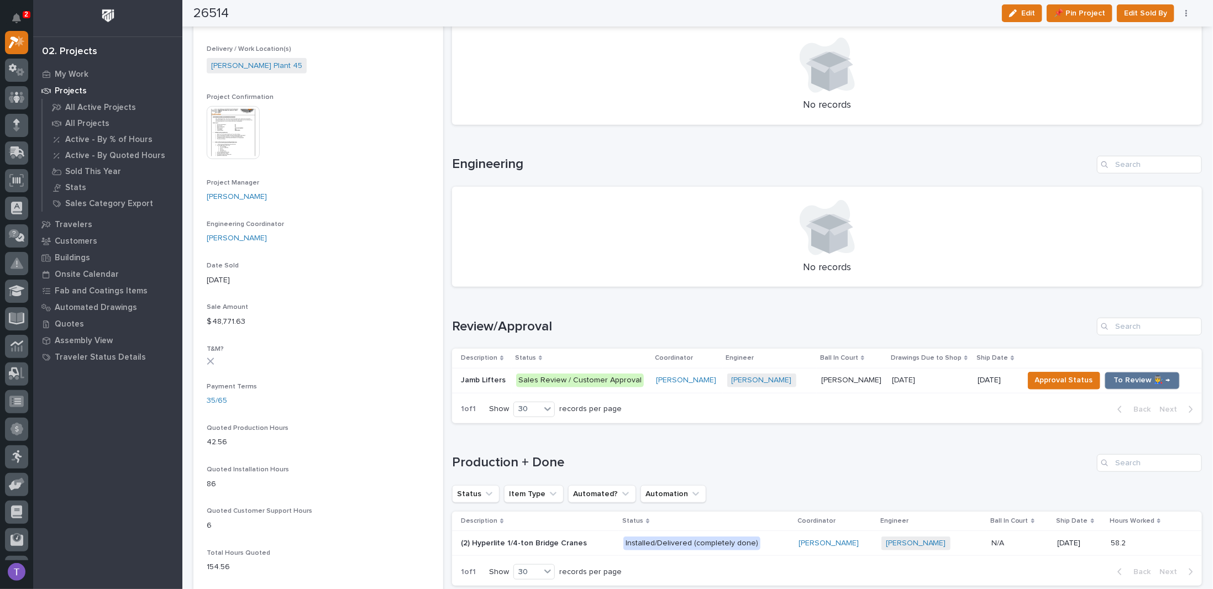
scroll to position [442, 0]
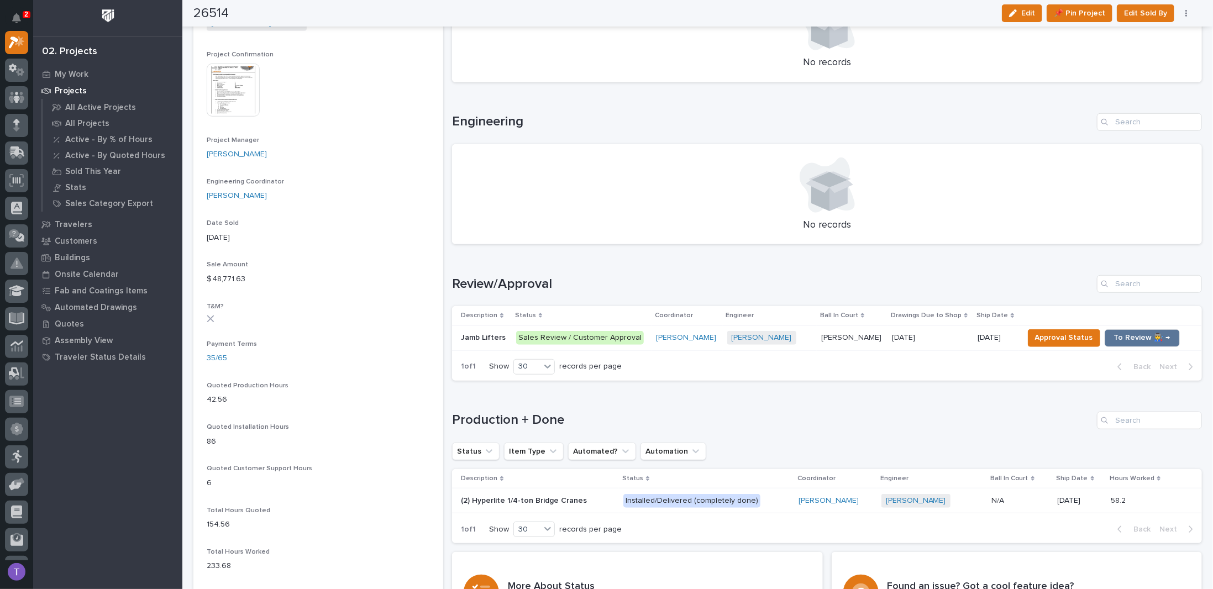
click at [472, 334] on p "Jamb Lifters" at bounding box center [484, 337] width 47 height 12
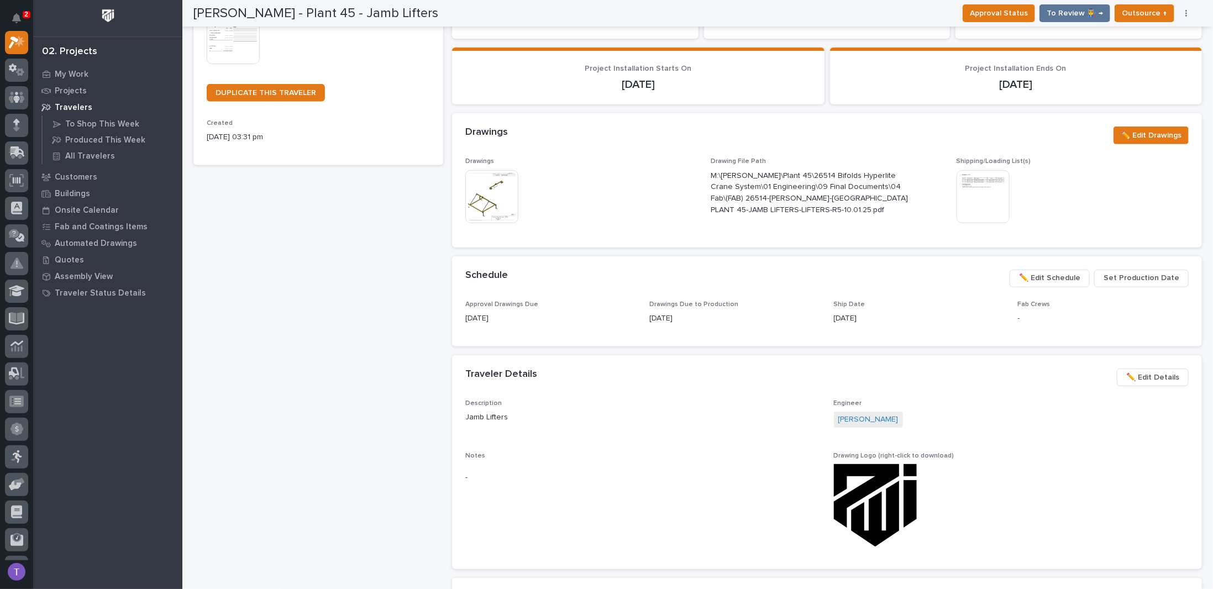
scroll to position [276, 0]
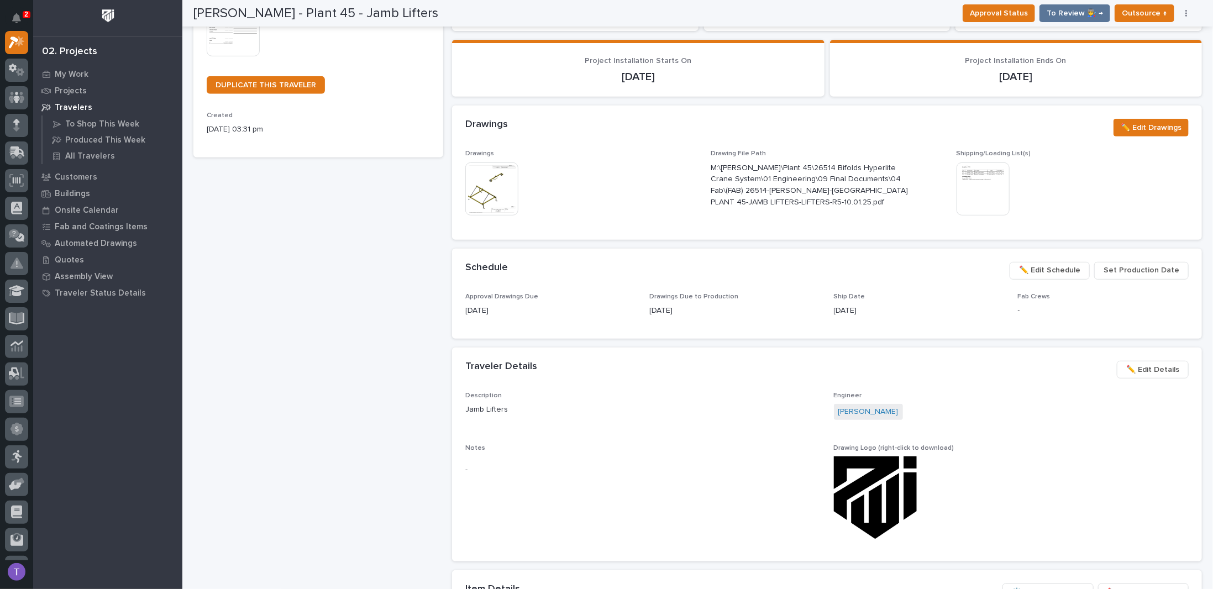
click at [1055, 266] on span "✏️ Edit Schedule" at bounding box center [1049, 270] width 61 height 13
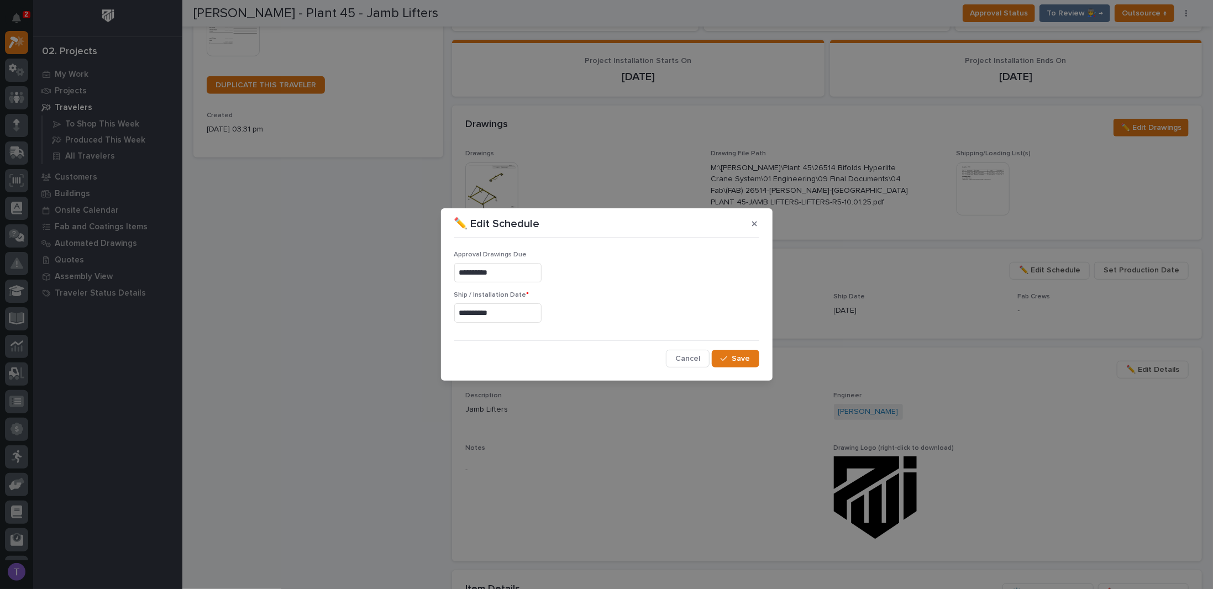
click at [522, 313] on input "**********" at bounding box center [497, 312] width 87 height 19
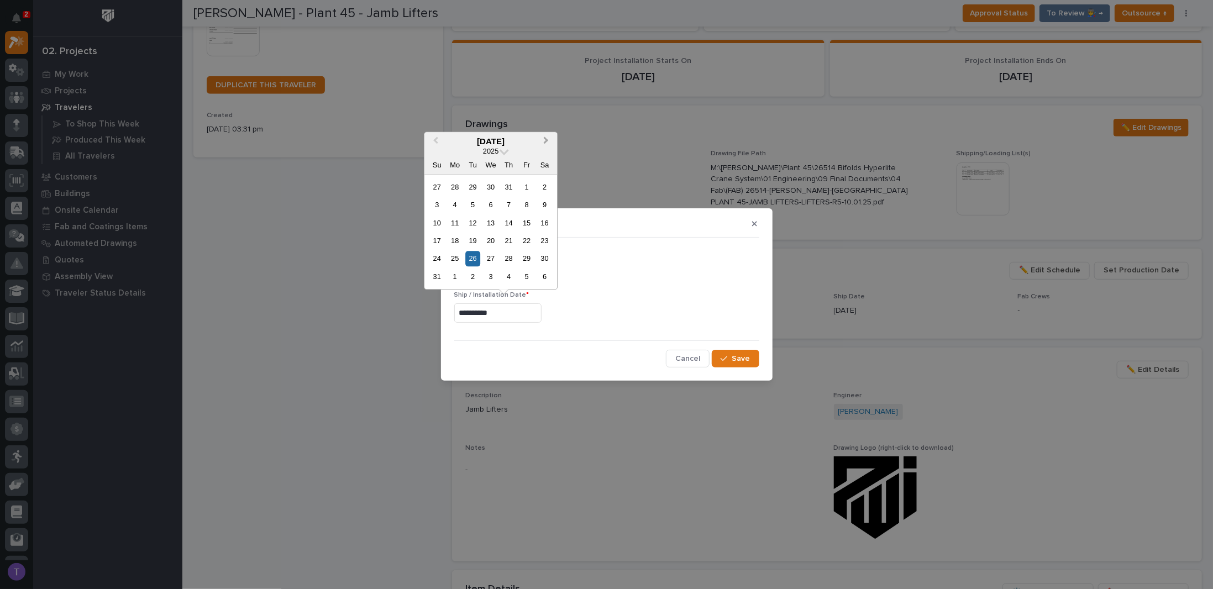
click at [547, 138] on button "Next Month" at bounding box center [547, 142] width 18 height 18
click at [546, 140] on span "Next Month" at bounding box center [546, 141] width 0 height 14
click at [526, 221] on div "17" at bounding box center [527, 223] width 15 height 15
type input "**********"
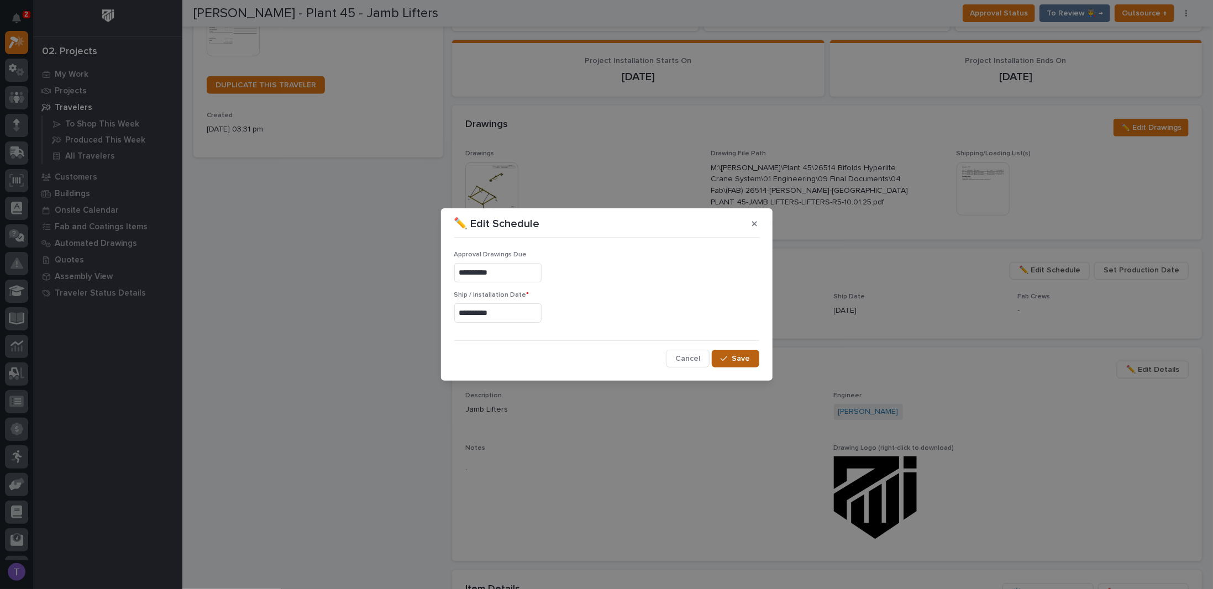
click at [735, 355] on span "Save" at bounding box center [741, 359] width 18 height 10
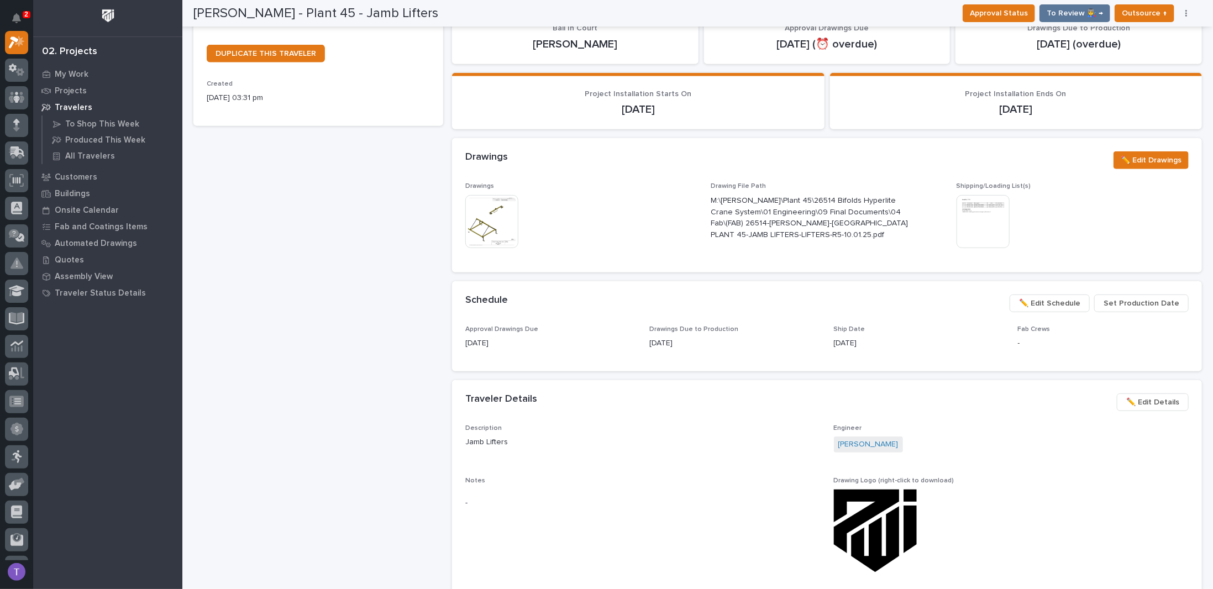
scroll to position [0, 0]
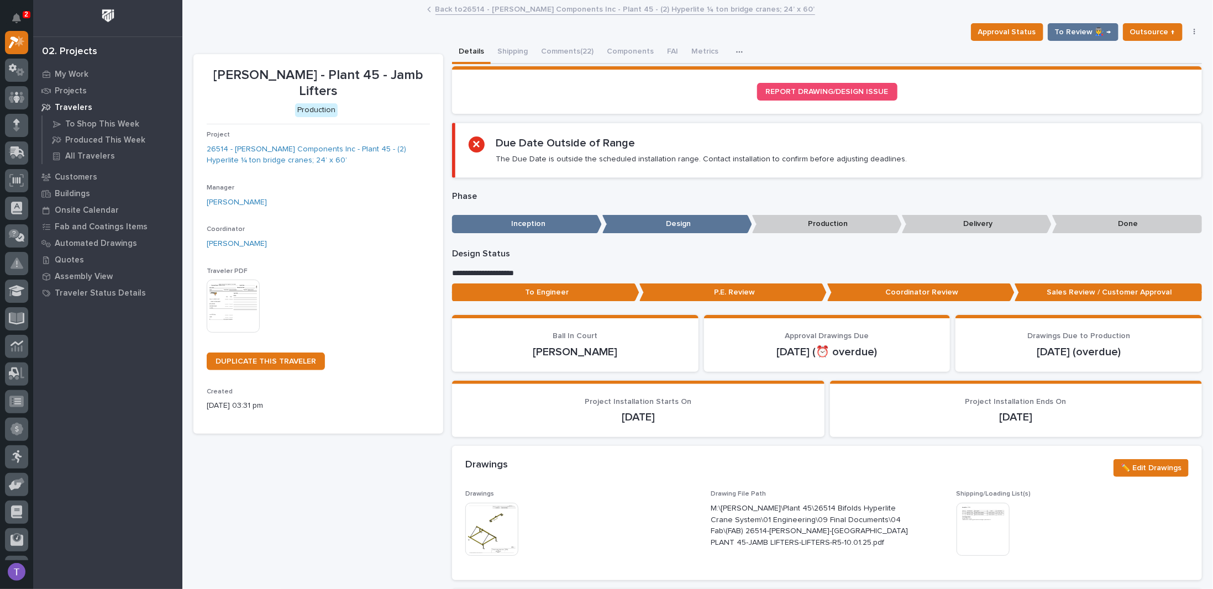
click at [450, 9] on link "Back to 26514 - Lippert Components Inc - Plant 45 - (2) Hyperlite ¼ ton bridge …" at bounding box center [626, 8] width 380 height 13
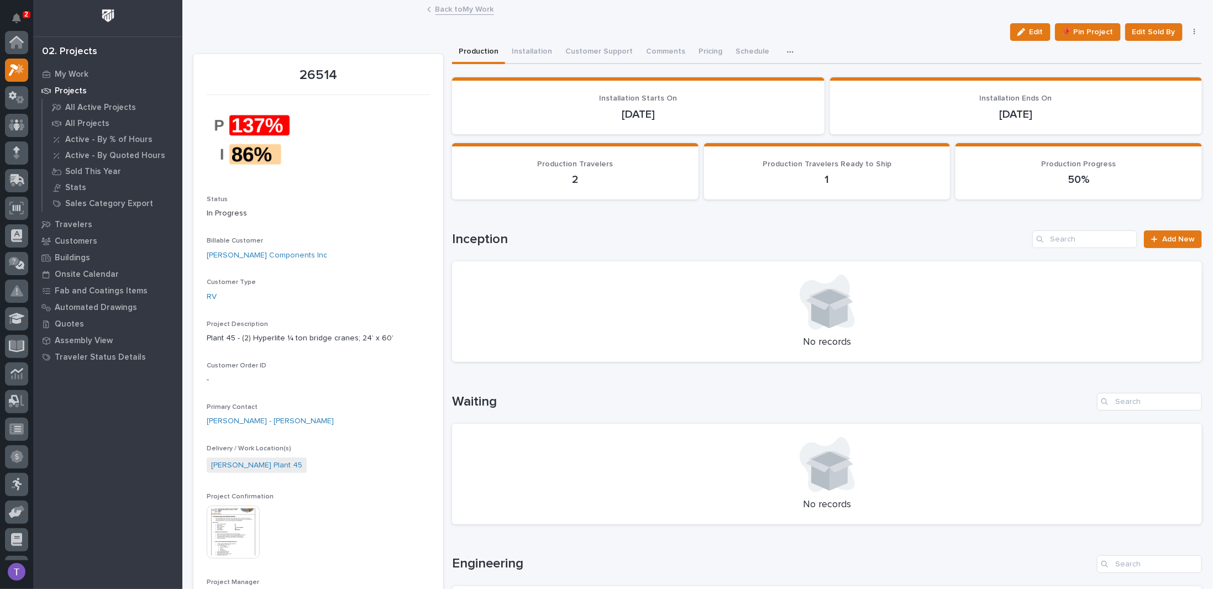
scroll to position [28, 0]
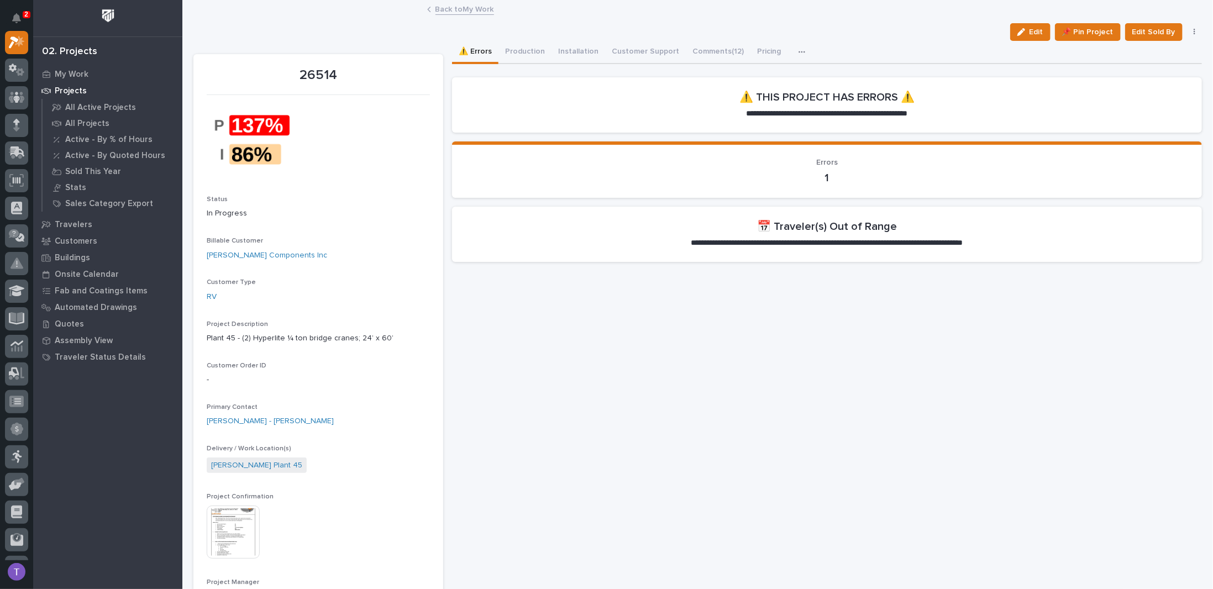
click at [450, 9] on link "Back to My Work" at bounding box center [465, 8] width 59 height 13
